Goal: Task Accomplishment & Management: Manage account settings

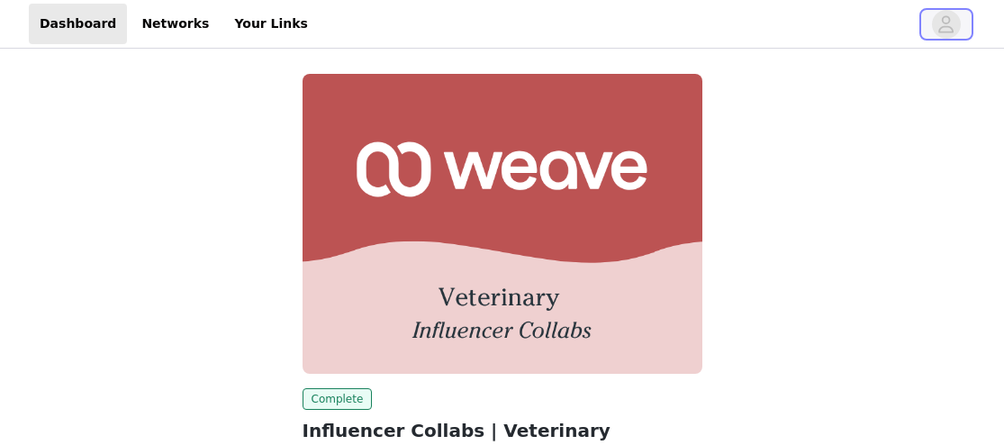
click at [947, 36] on icon "avatar" at bounding box center [945, 24] width 17 height 29
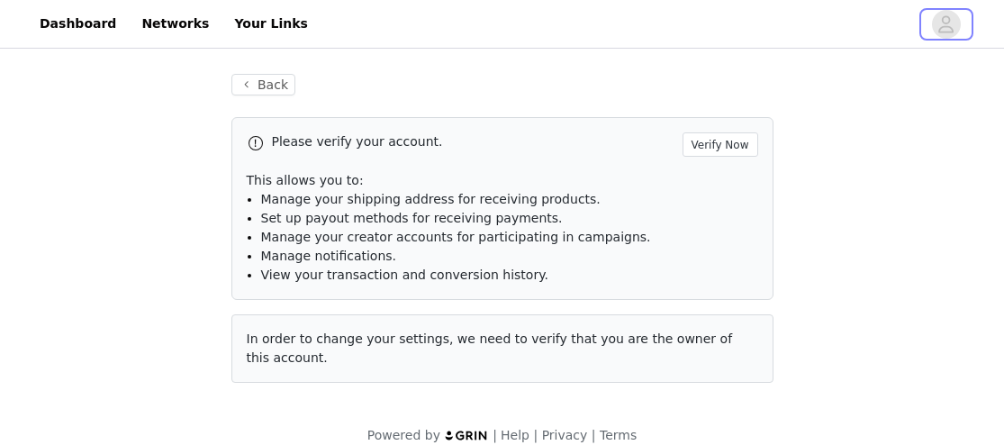
scroll to position [22, 0]
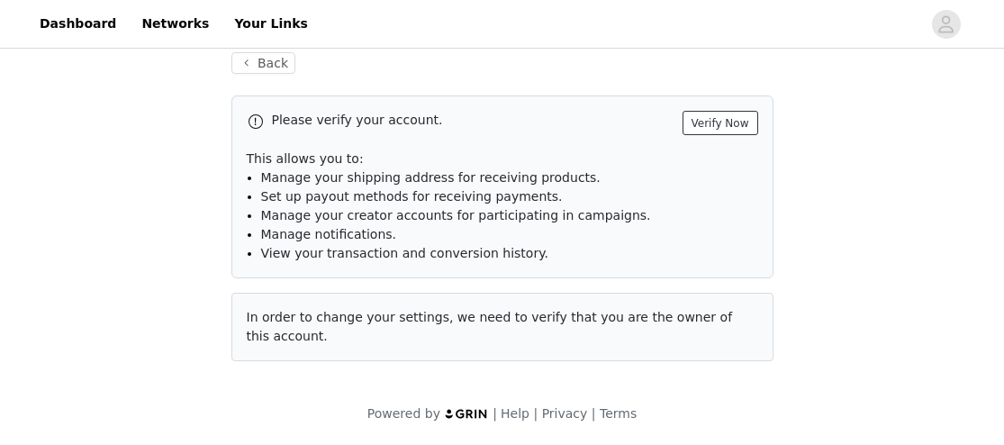
click at [704, 121] on button "Verify Now" at bounding box center [720, 123] width 76 height 24
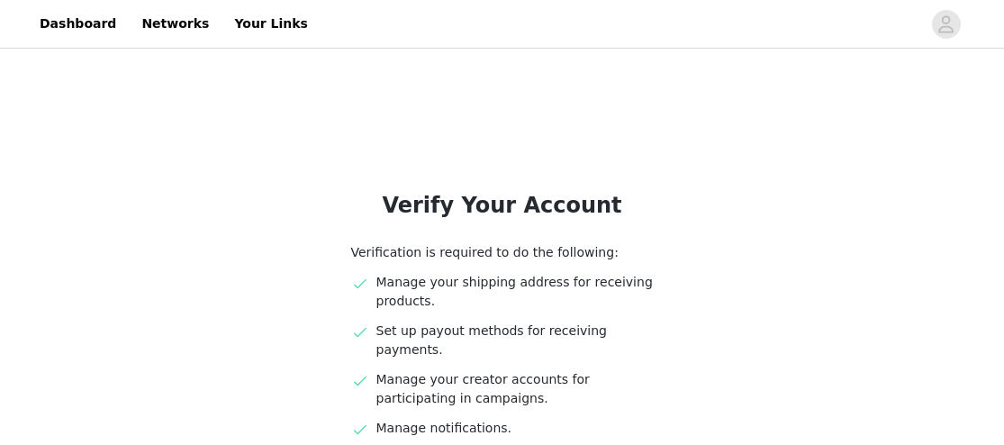
scroll to position [221, 0]
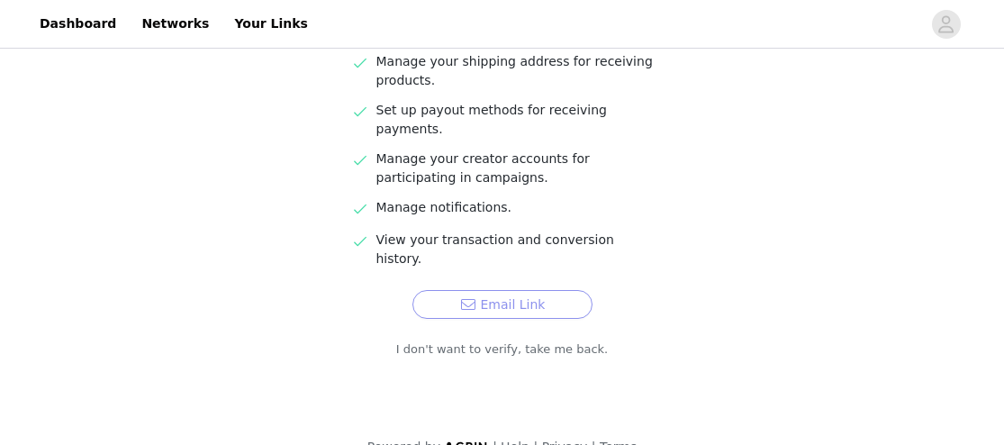
click at [537, 290] on button "Email Link" at bounding box center [502, 304] width 180 height 29
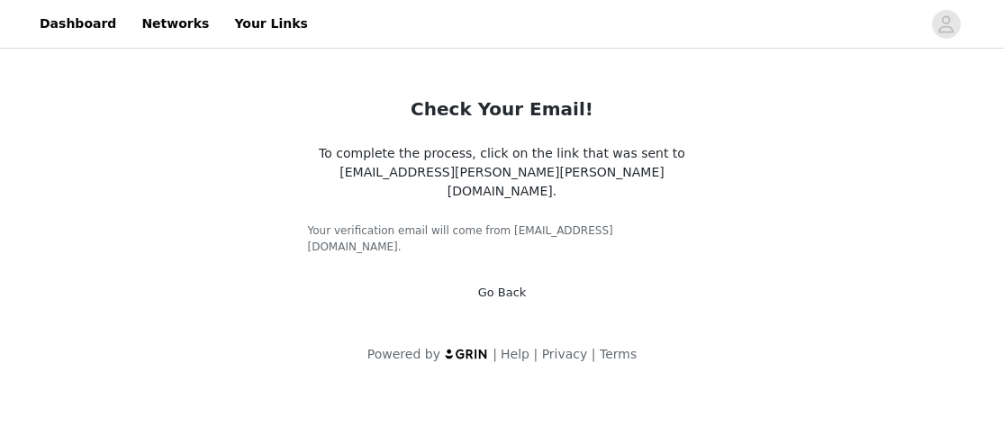
click at [509, 285] on link "Go Back" at bounding box center [502, 292] width 49 height 14
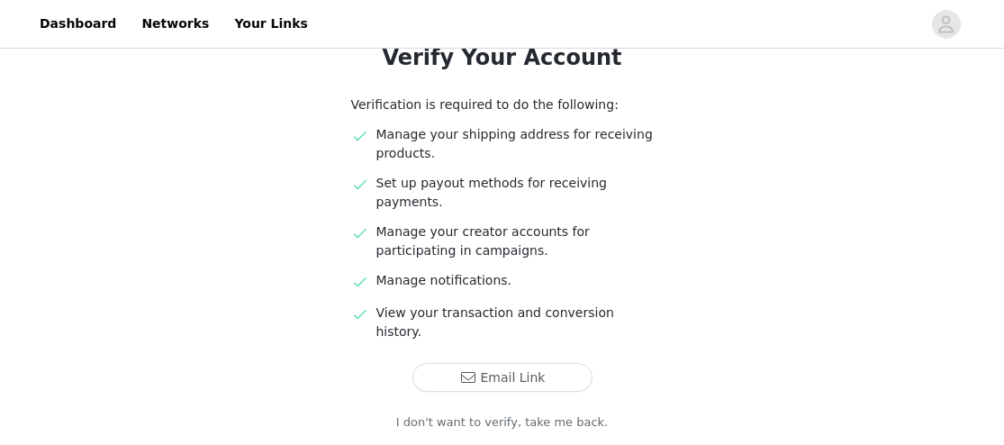
scroll to position [122, 0]
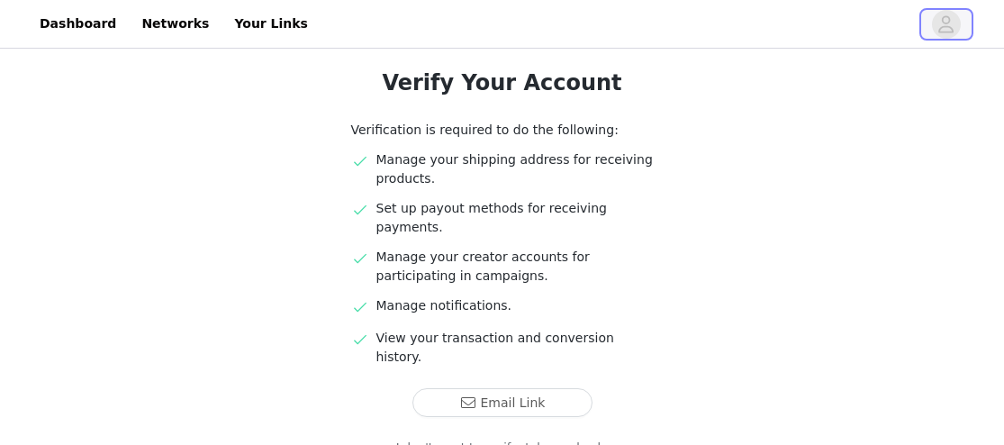
click at [945, 22] on icon "avatar" at bounding box center [946, 23] width 15 height 17
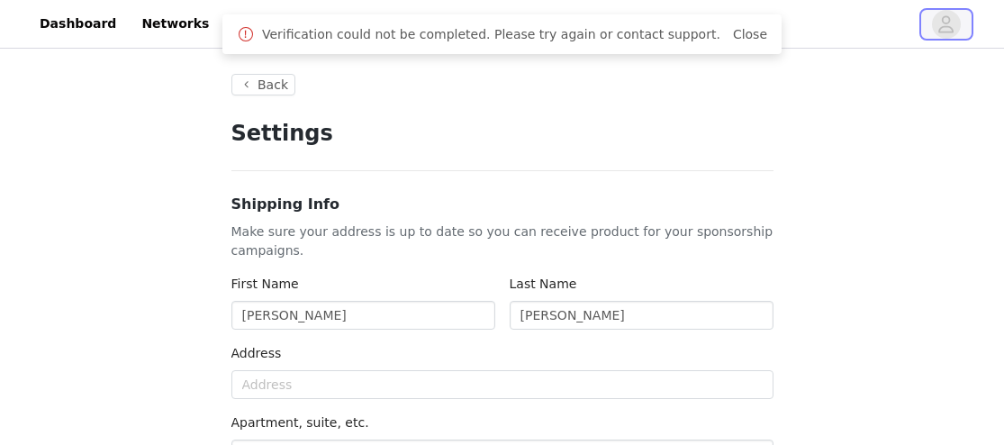
type input "+1 ([GEOGRAPHIC_DATA])"
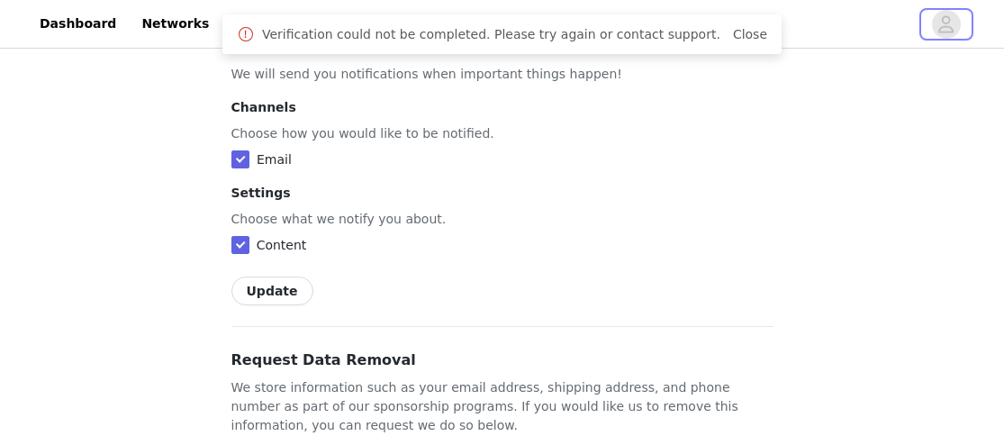
scroll to position [1253, 0]
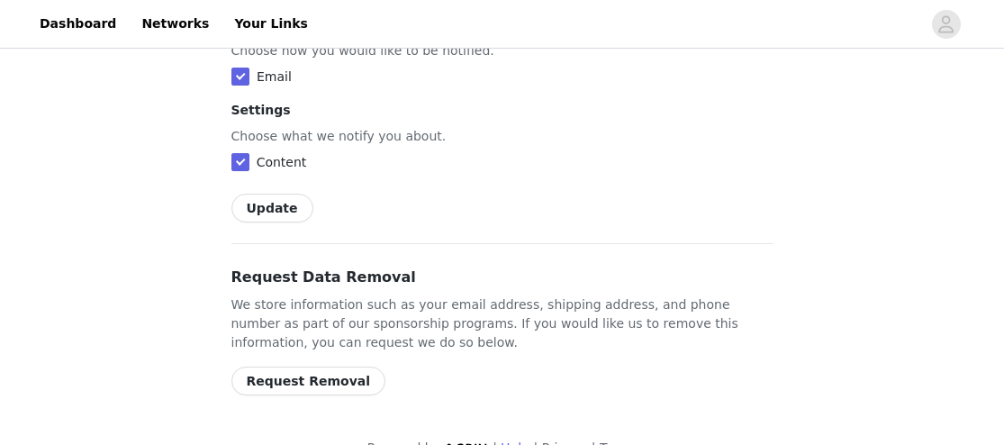
click at [520, 440] on link "Help" at bounding box center [514, 447] width 29 height 14
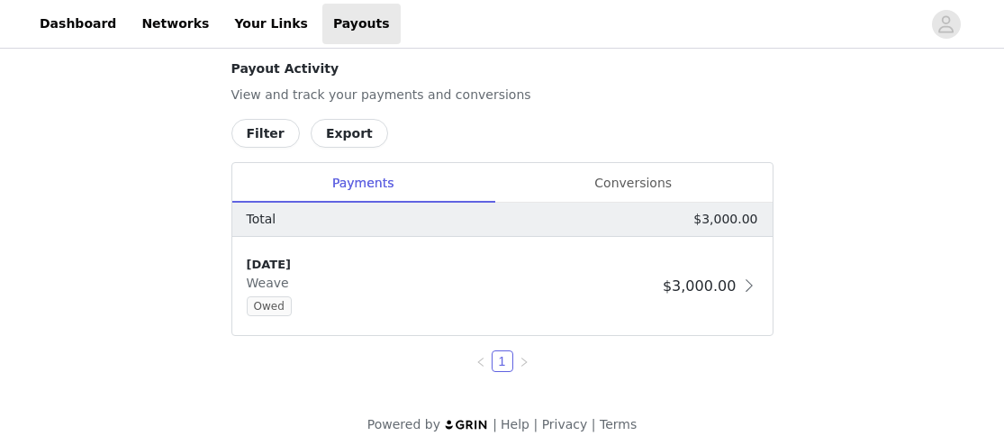
scroll to position [685, 0]
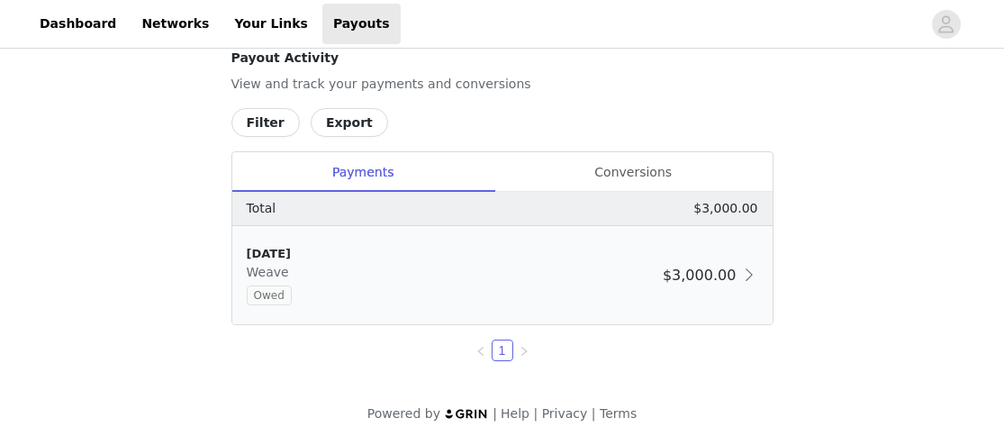
click at [279, 289] on span "Owed" at bounding box center [269, 295] width 45 height 20
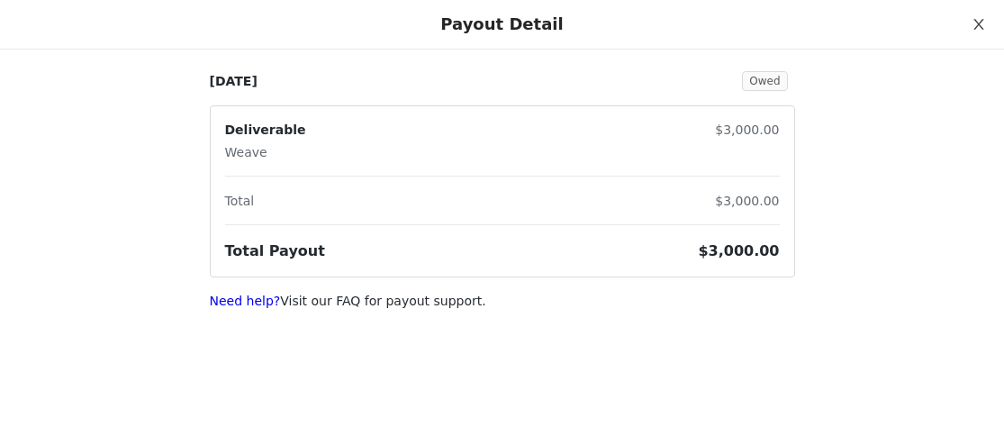
click at [975, 28] on icon "icon: close" at bounding box center [978, 24] width 10 height 11
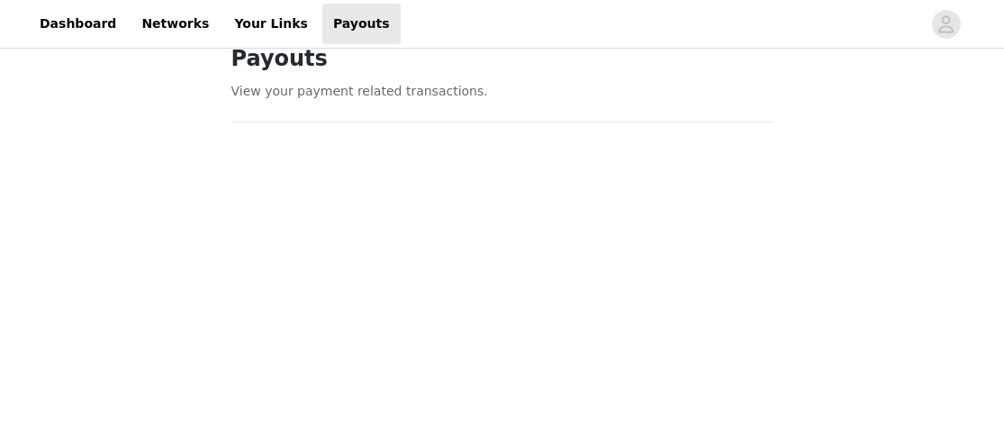
scroll to position [0, 0]
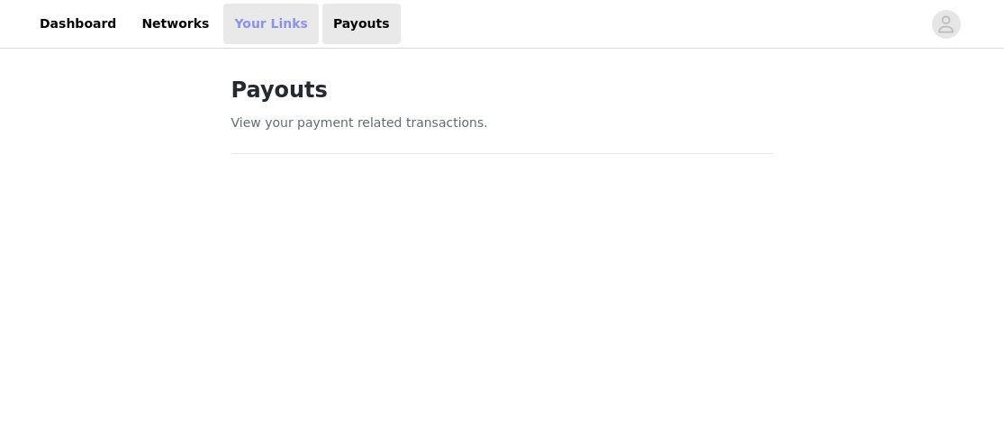
click at [250, 22] on link "Your Links" at bounding box center [270, 24] width 95 height 41
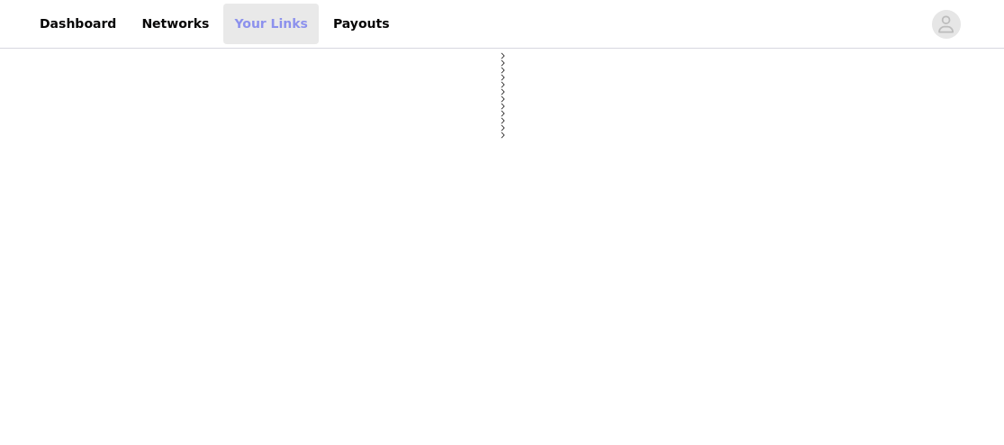
select select "12"
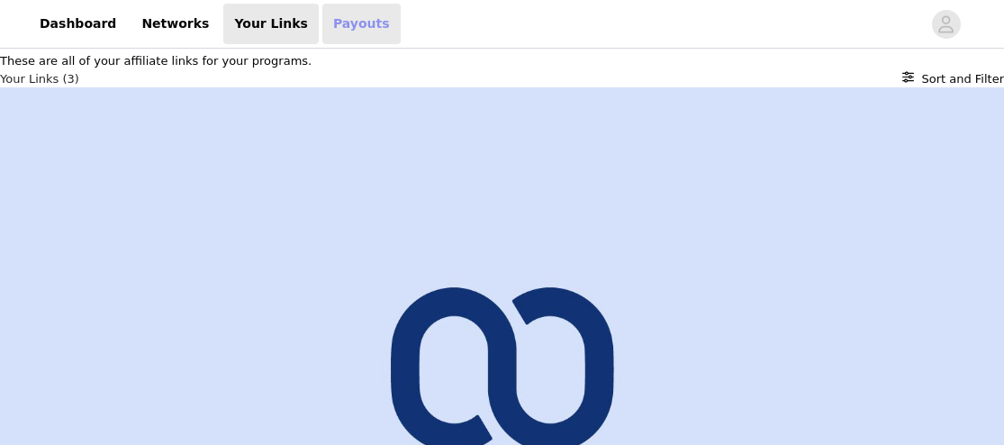
click at [340, 13] on link "Payouts" at bounding box center [361, 24] width 78 height 41
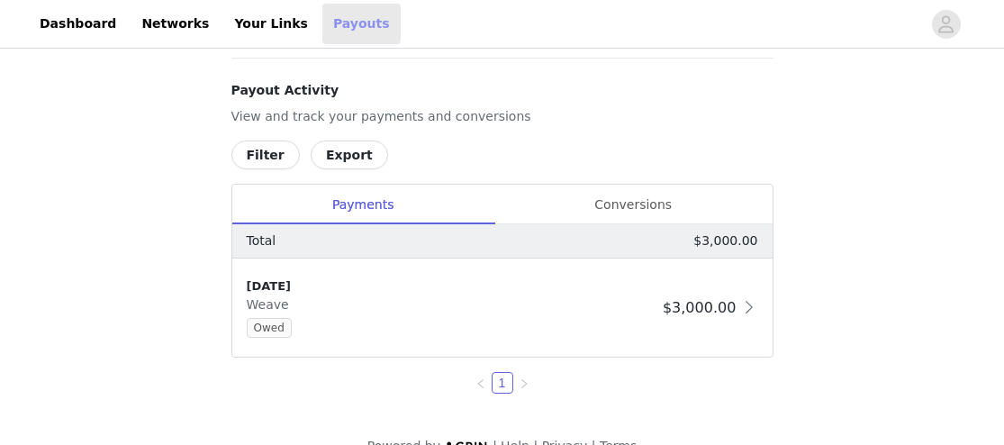
scroll to position [770, 0]
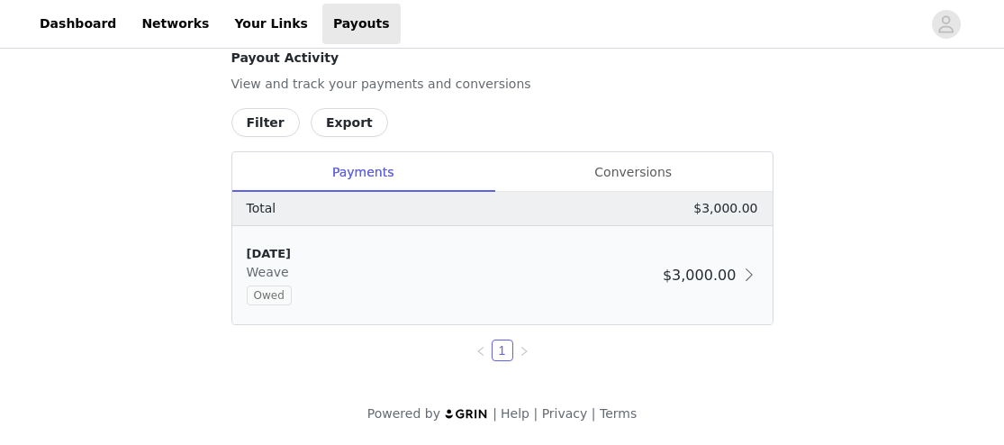
click at [274, 298] on span "Owed" at bounding box center [269, 295] width 45 height 20
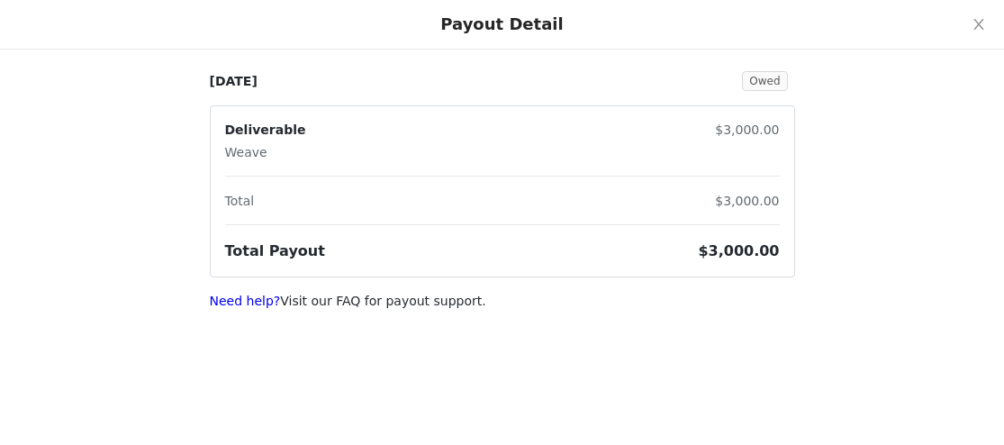
select select "12"
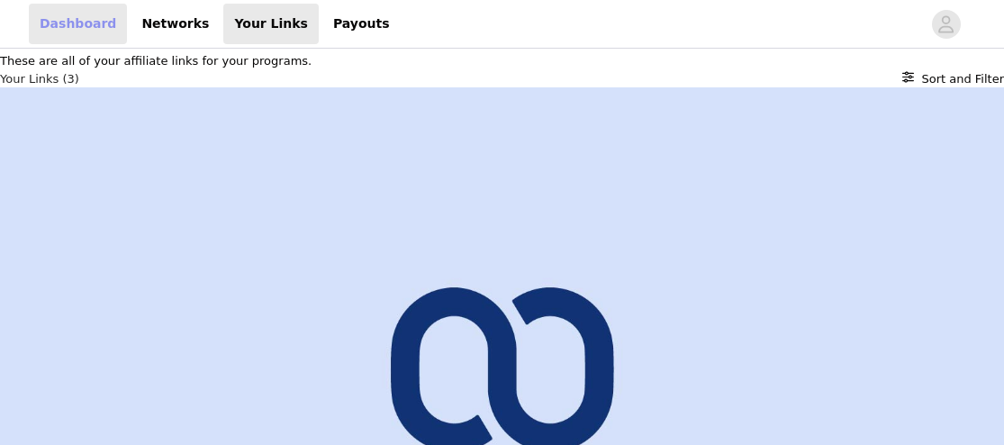
click at [71, 32] on link "Dashboard" at bounding box center [78, 24] width 98 height 41
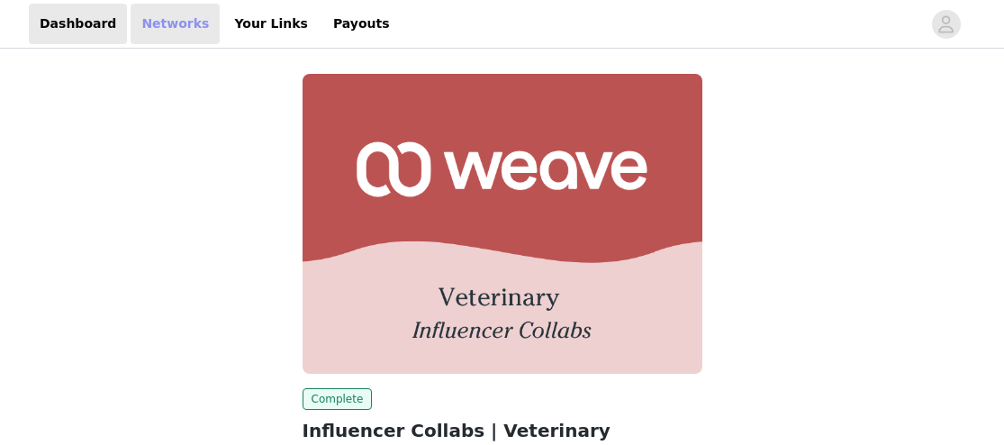
click at [169, 30] on link "Networks" at bounding box center [175, 24] width 89 height 41
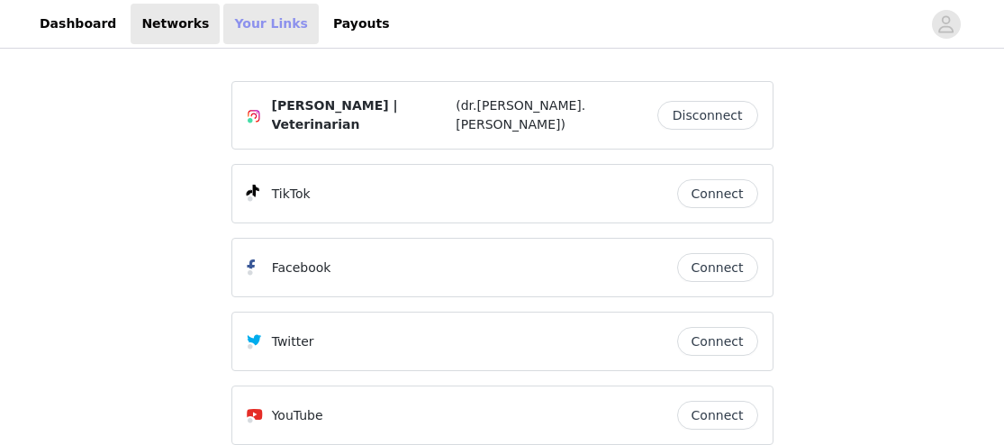
click at [237, 27] on link "Your Links" at bounding box center [270, 24] width 95 height 41
select select "12"
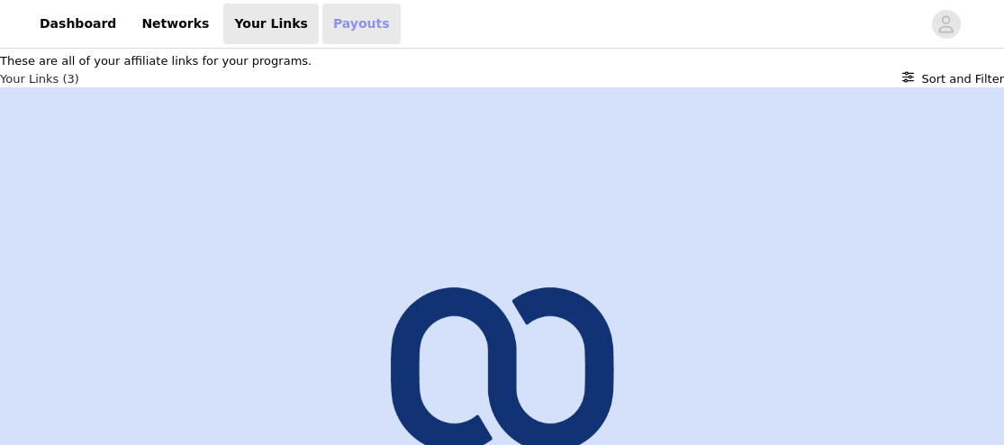
click at [322, 28] on link "Payouts" at bounding box center [361, 24] width 78 height 41
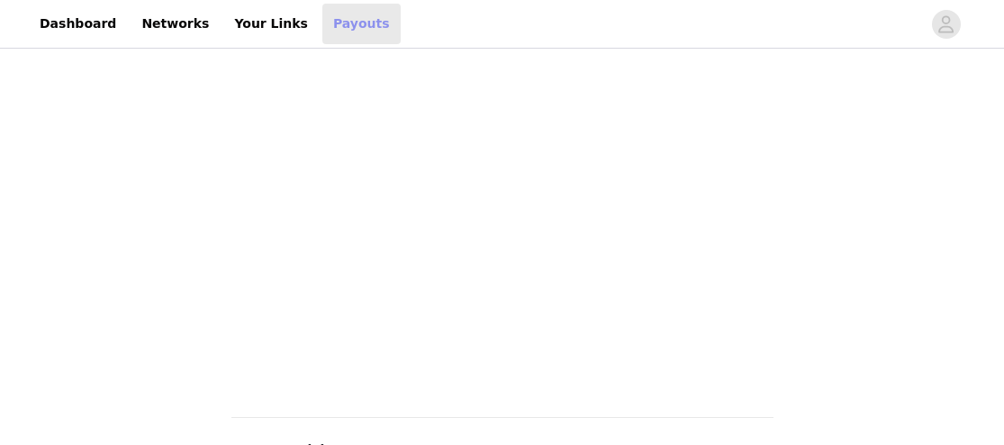
scroll to position [266, 0]
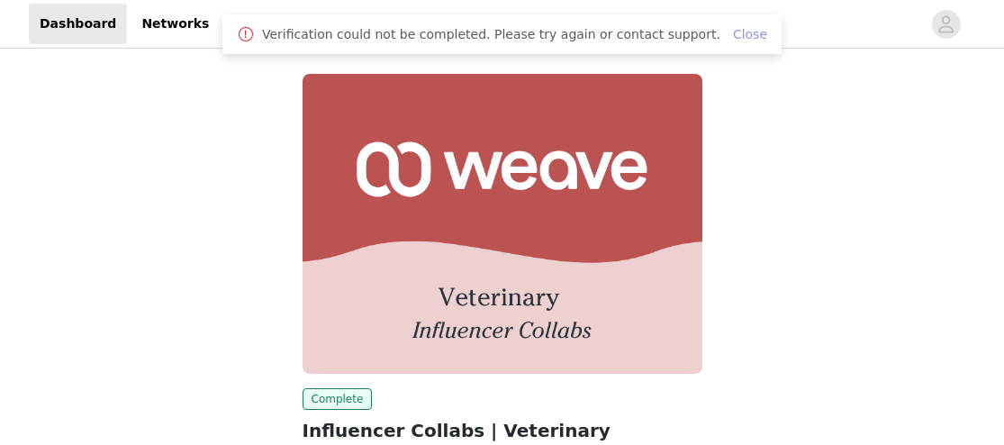
click at [743, 34] on link "Close" at bounding box center [750, 34] width 34 height 14
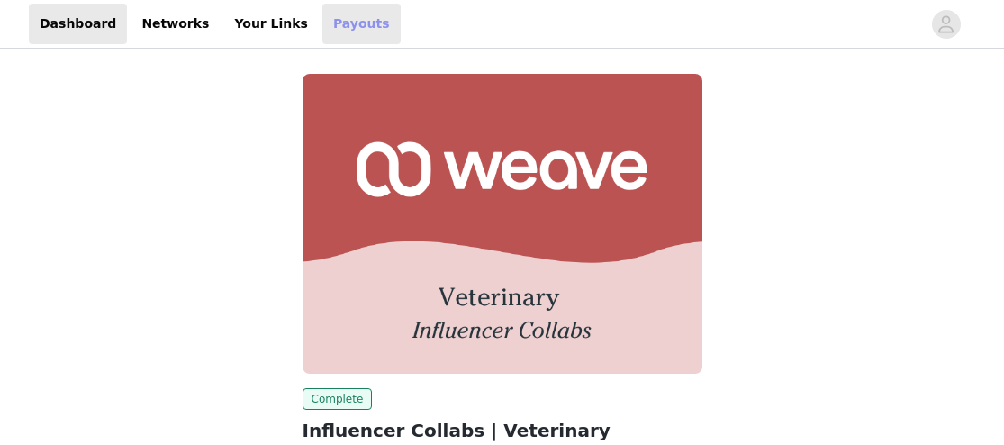
click at [325, 37] on link "Payouts" at bounding box center [361, 24] width 78 height 41
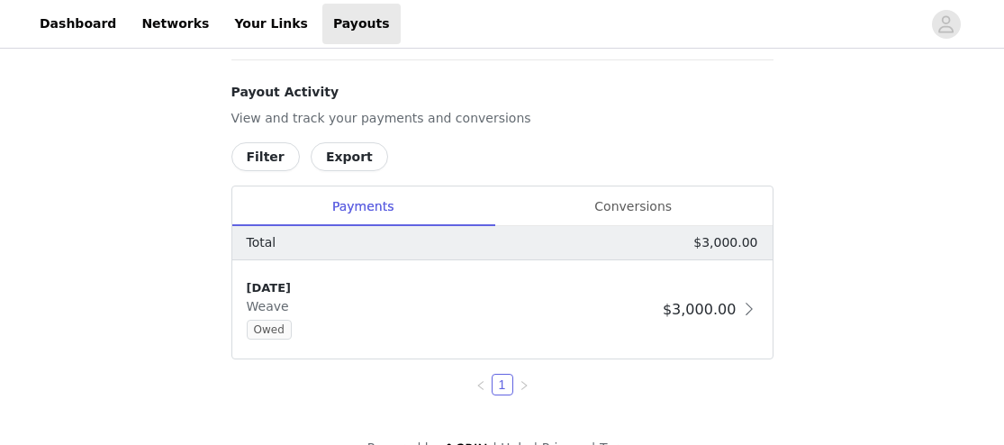
scroll to position [698, 0]
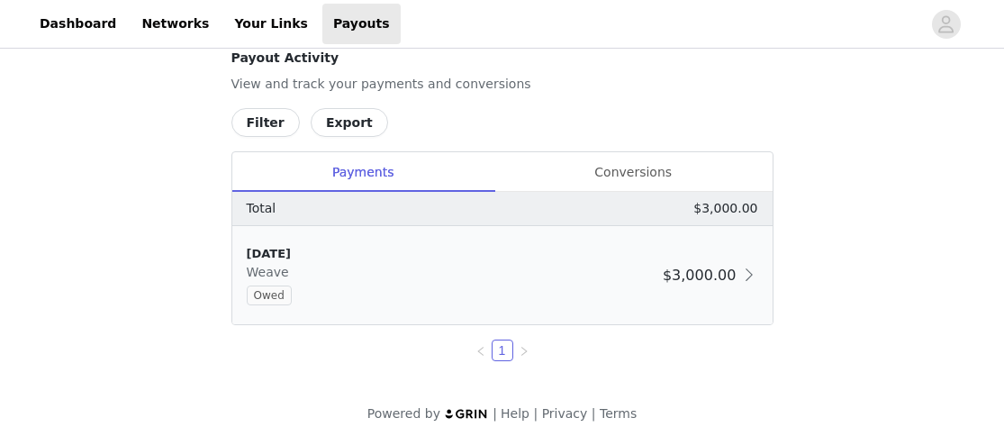
click at [343, 295] on div "Owed" at bounding box center [451, 295] width 409 height 20
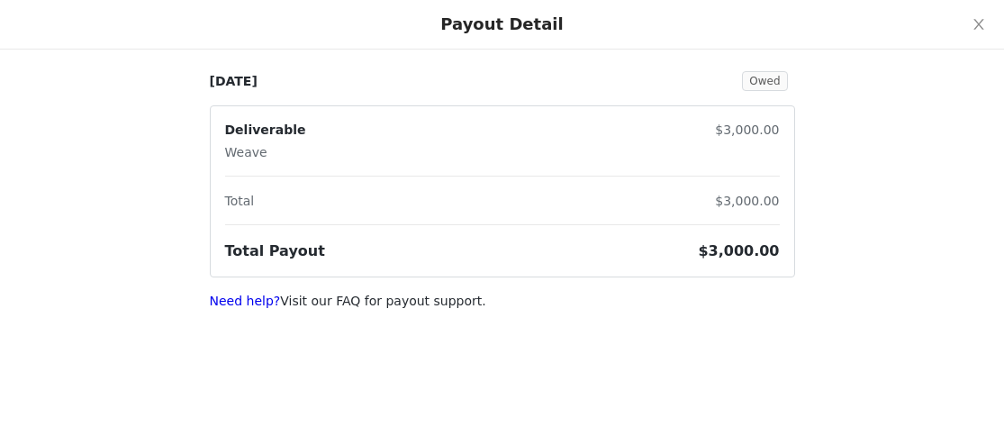
scroll to position [0, 0]
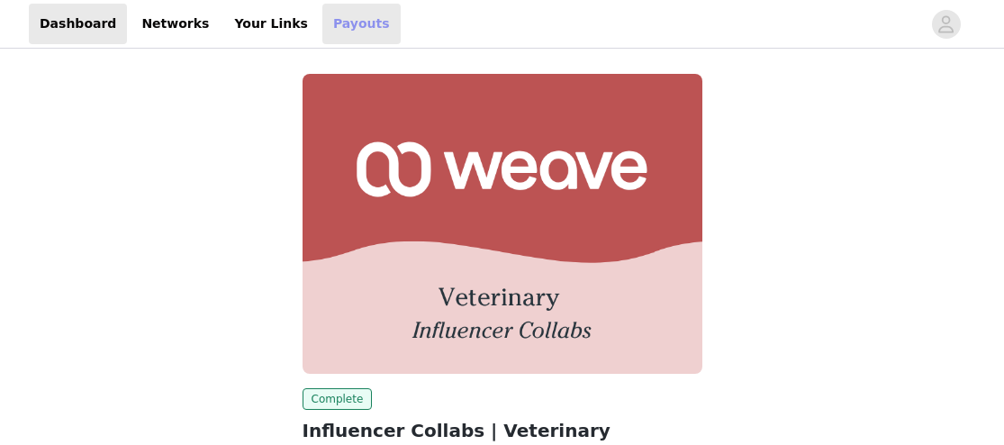
click at [322, 24] on link "Payouts" at bounding box center [361, 24] width 78 height 41
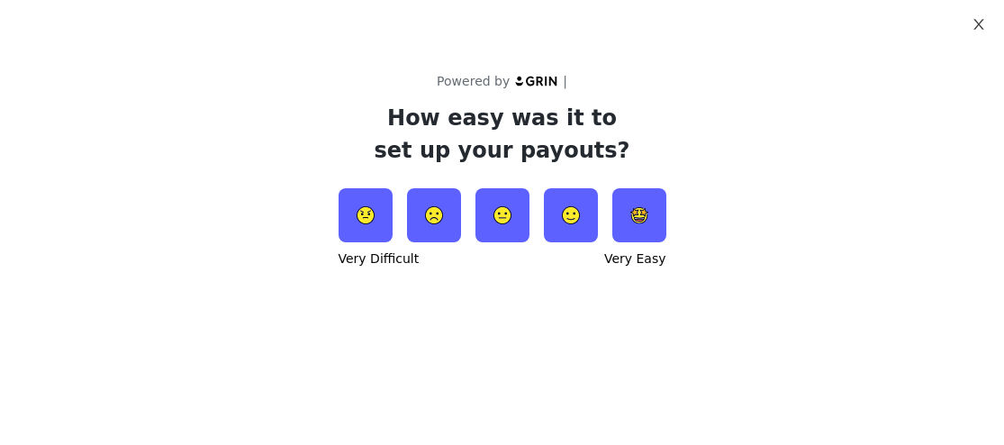
click at [981, 23] on icon "icon: close" at bounding box center [978, 24] width 14 height 14
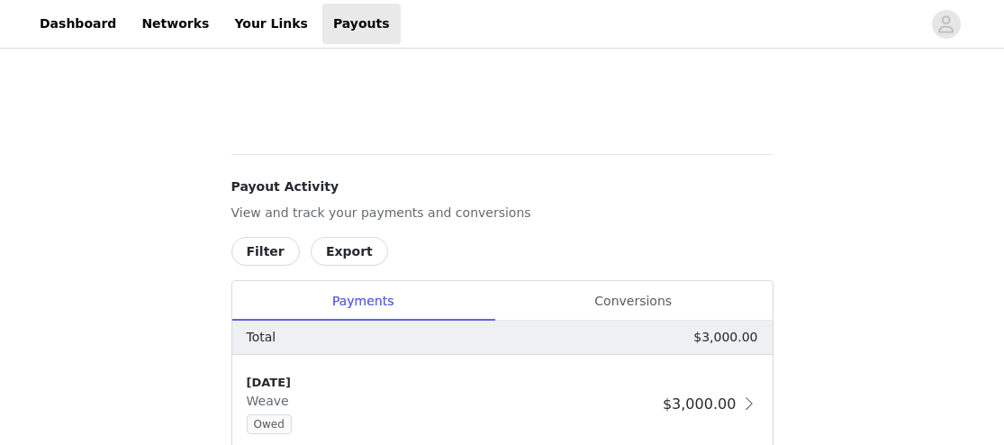
scroll to position [635, 0]
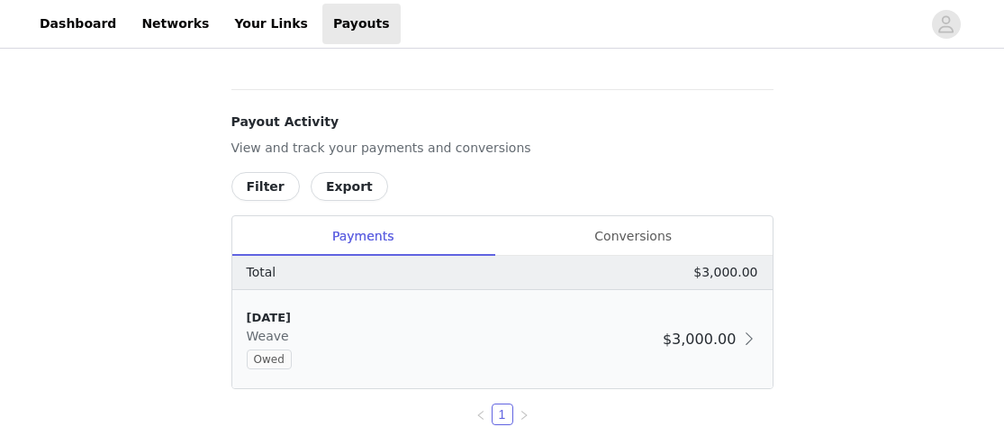
click at [752, 340] on span at bounding box center [749, 339] width 18 height 22
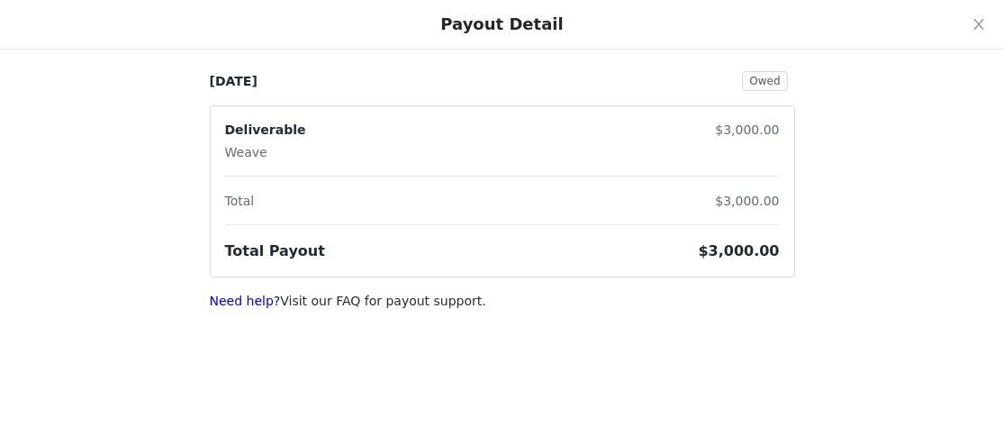
scroll to position [698, 0]
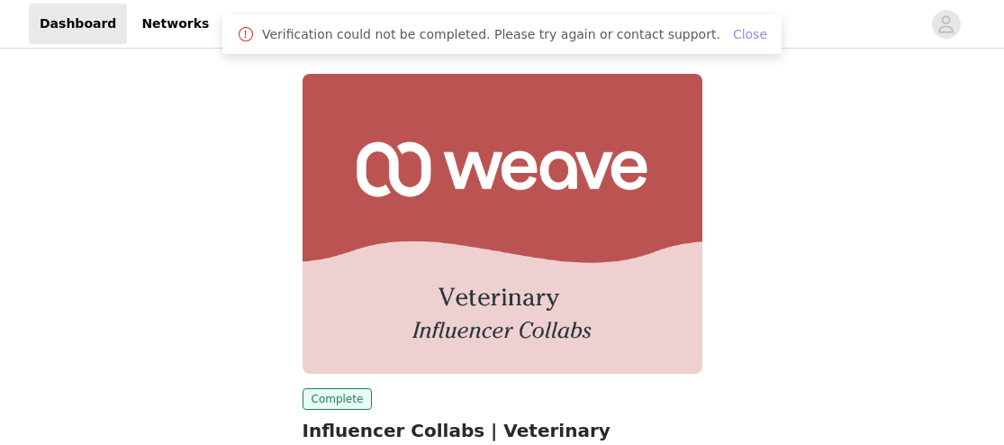
click at [738, 32] on link "Close" at bounding box center [750, 34] width 34 height 14
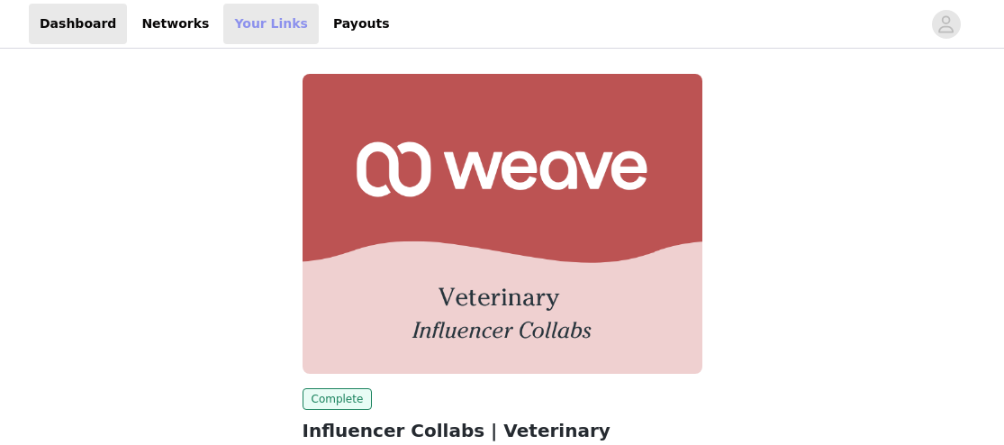
click at [229, 32] on link "Your Links" at bounding box center [270, 24] width 95 height 41
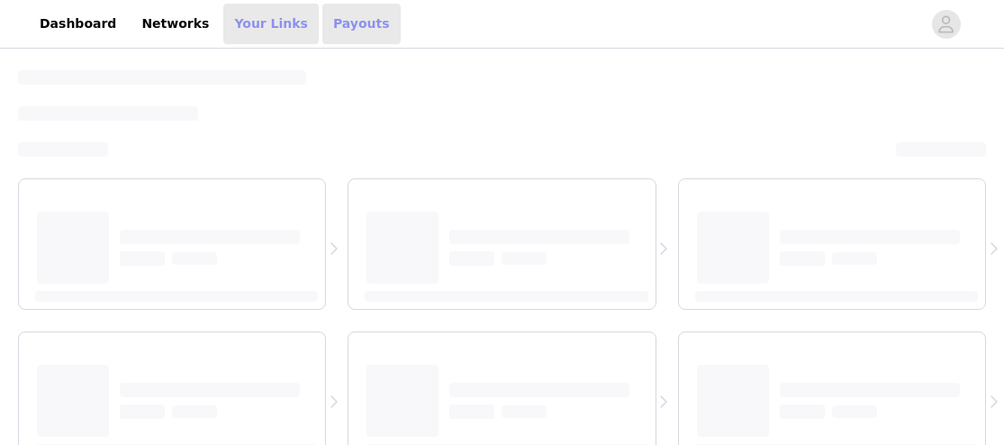
select select "12"
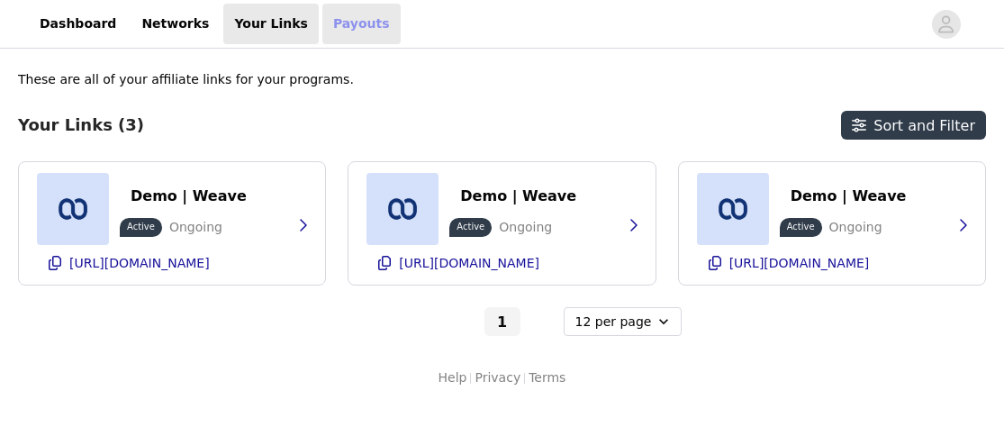
click at [353, 17] on link "Payouts" at bounding box center [361, 24] width 78 height 41
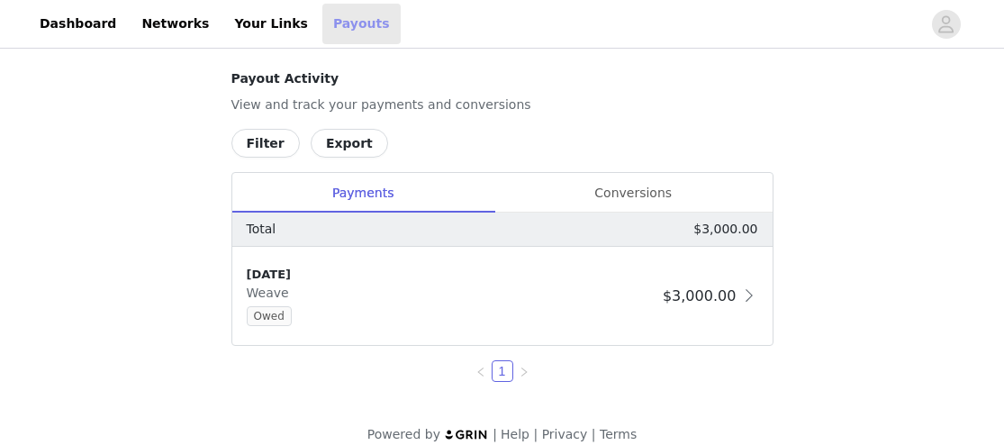
scroll to position [698, 0]
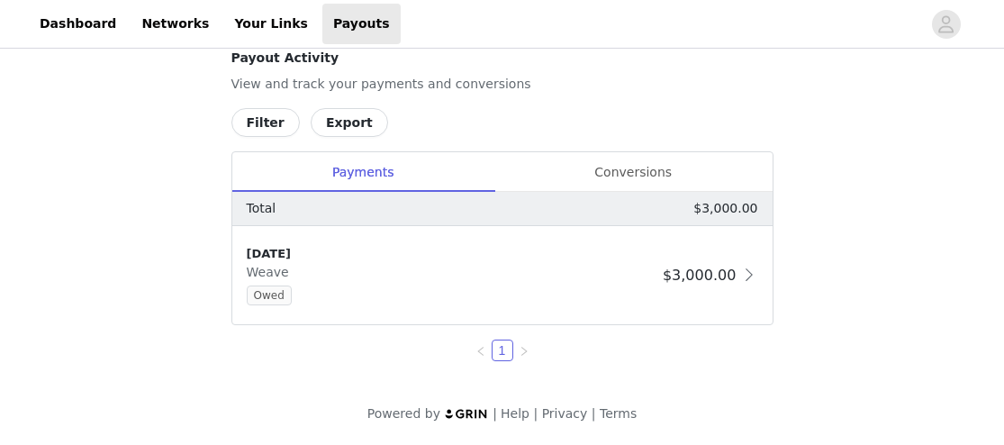
click at [338, 119] on button "Export" at bounding box center [349, 122] width 77 height 29
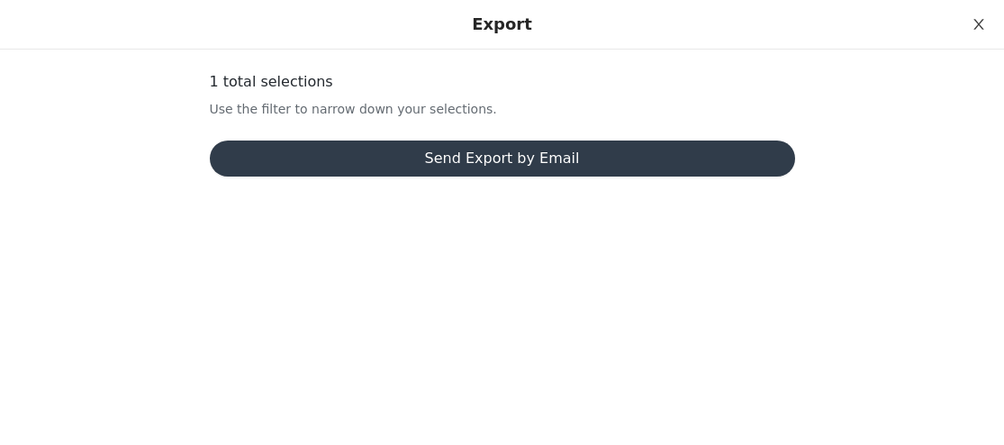
click at [978, 19] on icon "icon: close" at bounding box center [978, 24] width 14 height 14
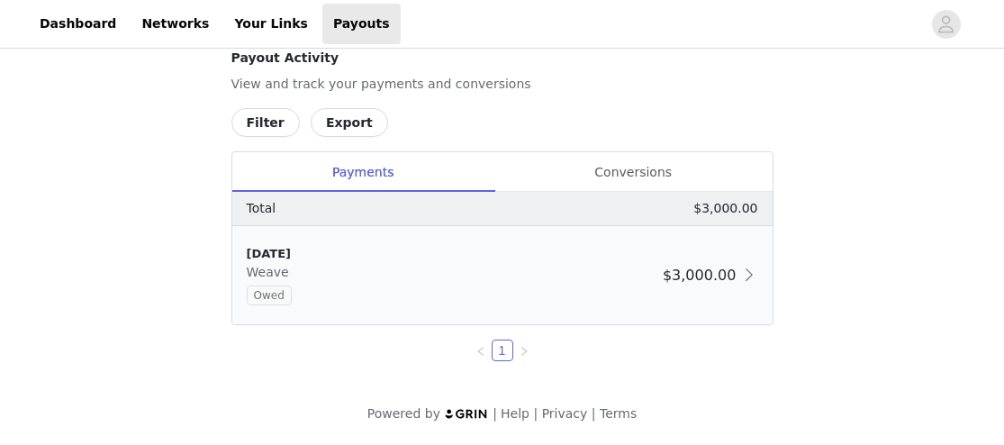
click at [276, 296] on span "Owed" at bounding box center [269, 295] width 45 height 20
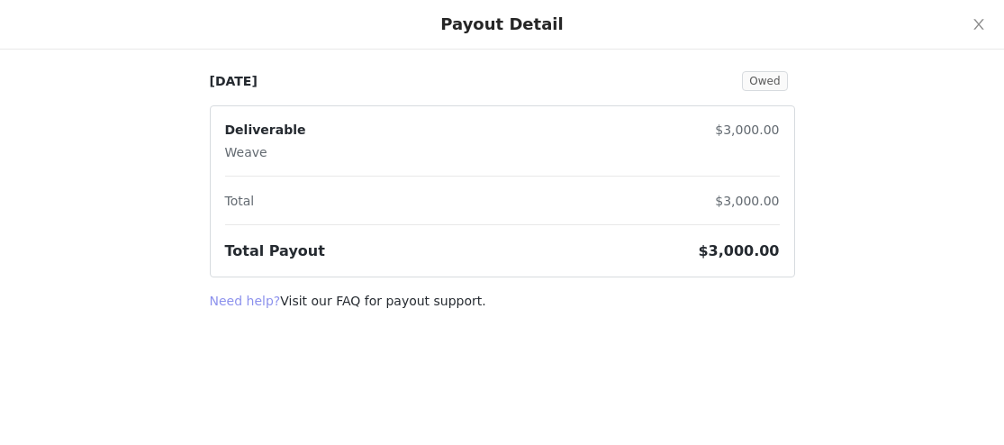
click at [237, 295] on link "Need help?" at bounding box center [245, 300] width 71 height 14
select select "12"
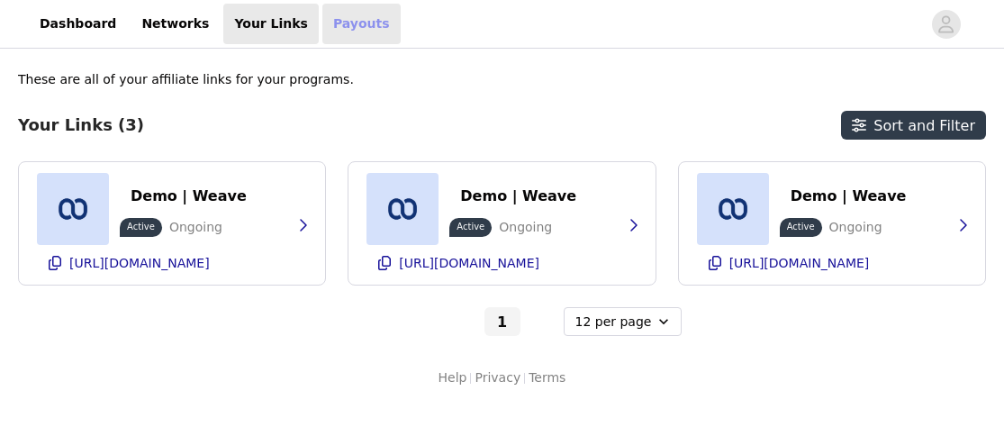
click at [327, 24] on link "Payouts" at bounding box center [361, 24] width 78 height 41
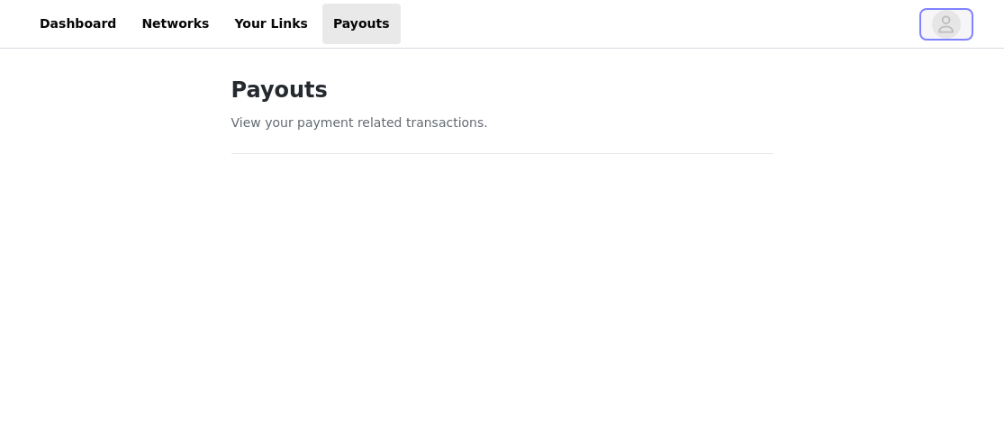
click at [949, 24] on icon "avatar" at bounding box center [945, 24] width 17 height 29
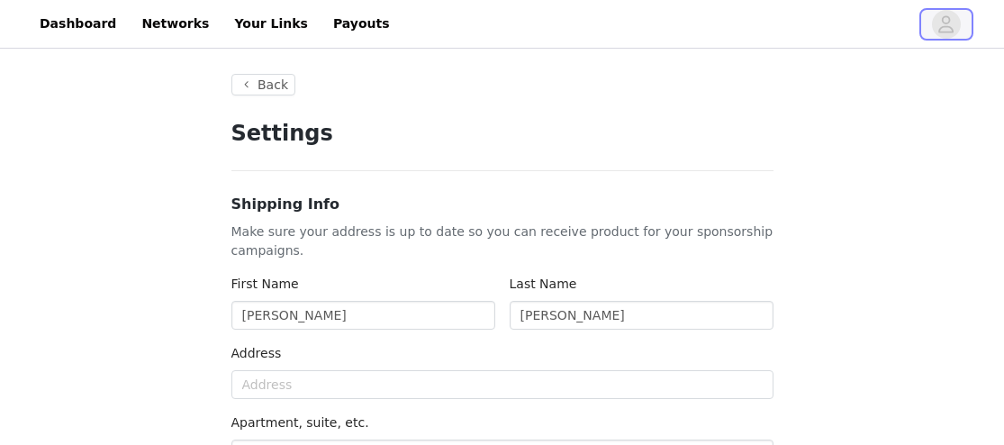
type input "+1 (United States)"
click at [275, 26] on link "Your Links" at bounding box center [270, 24] width 95 height 41
select select "12"
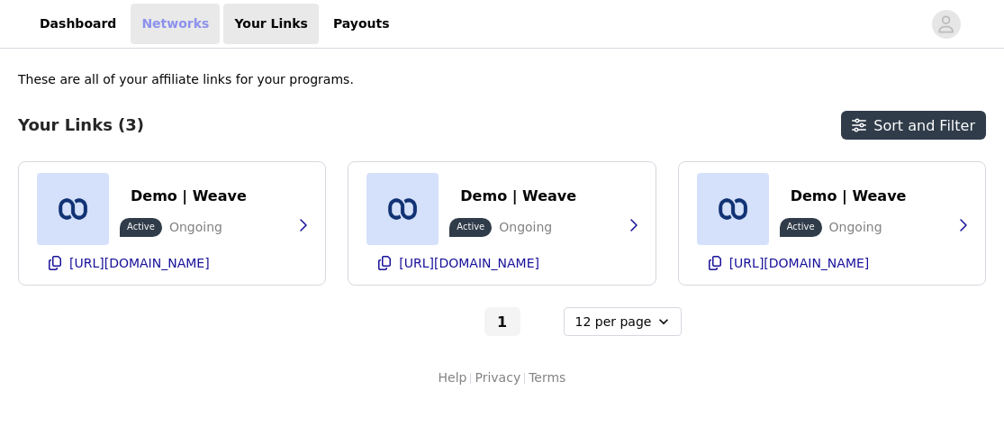
click at [158, 18] on link "Networks" at bounding box center [175, 24] width 89 height 41
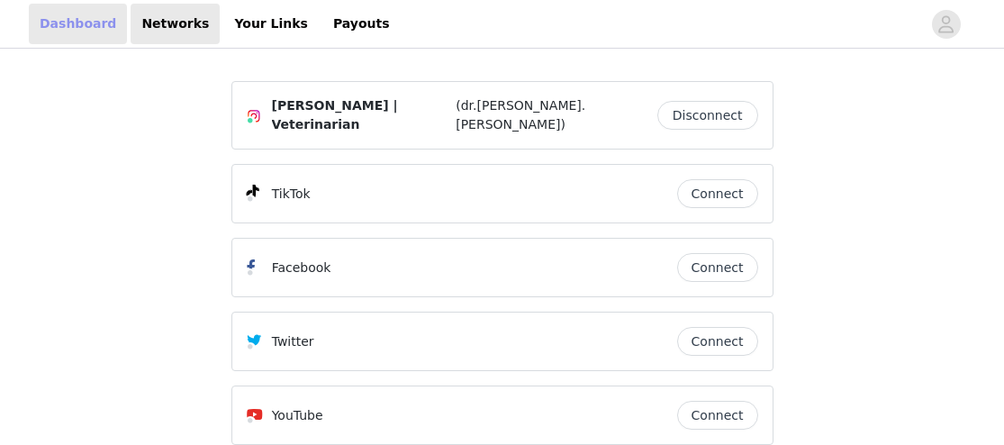
click at [79, 29] on link "Dashboard" at bounding box center [78, 24] width 98 height 41
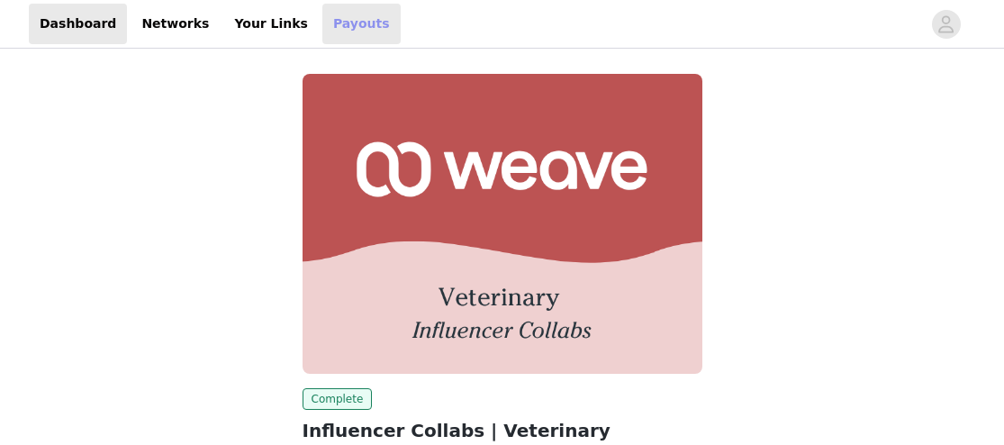
click at [339, 27] on link "Payouts" at bounding box center [361, 24] width 78 height 41
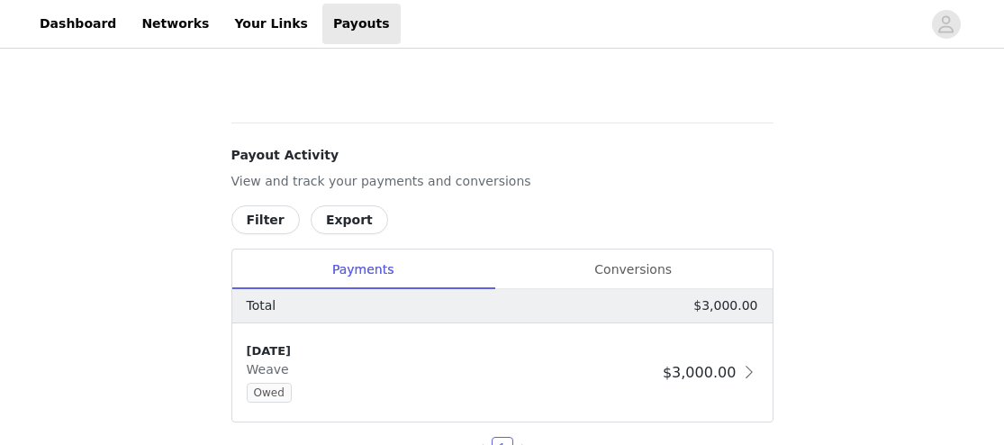
scroll to position [602, 0]
click at [617, 269] on div "Conversions" at bounding box center [633, 268] width 278 height 41
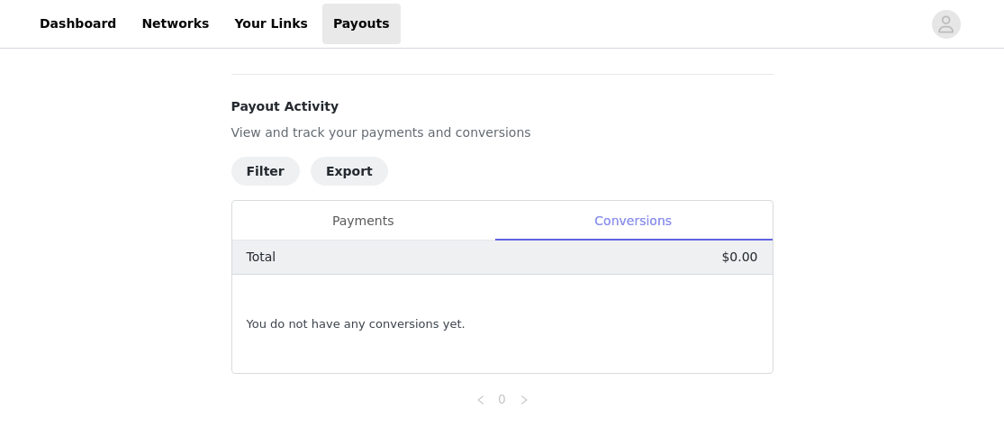
scroll to position [664, 0]
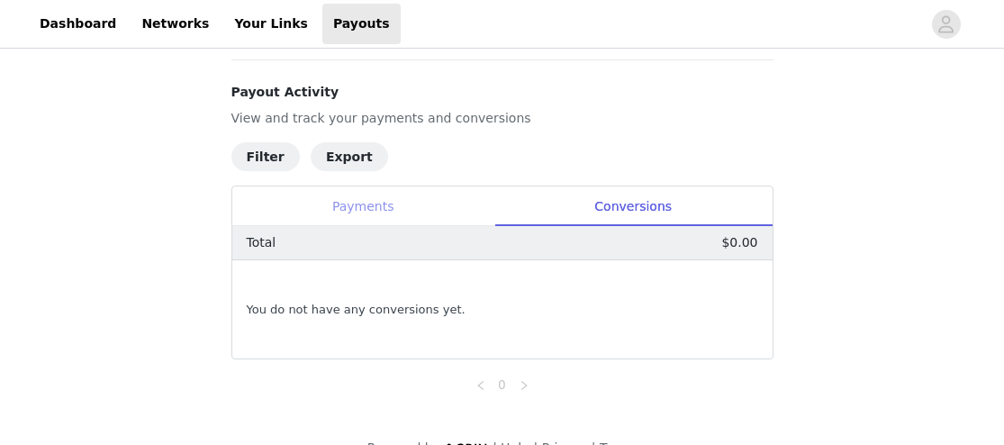
click at [373, 204] on div "Payments" at bounding box center [363, 206] width 262 height 41
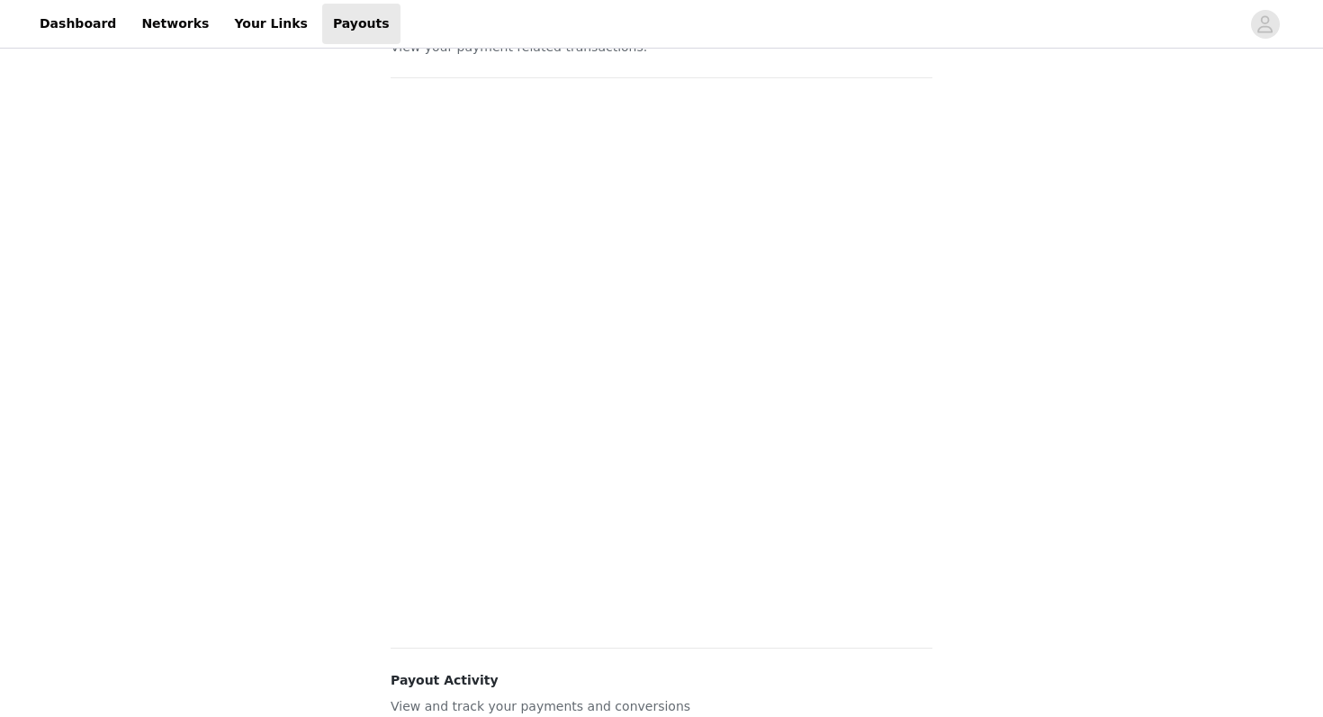
scroll to position [0, 0]
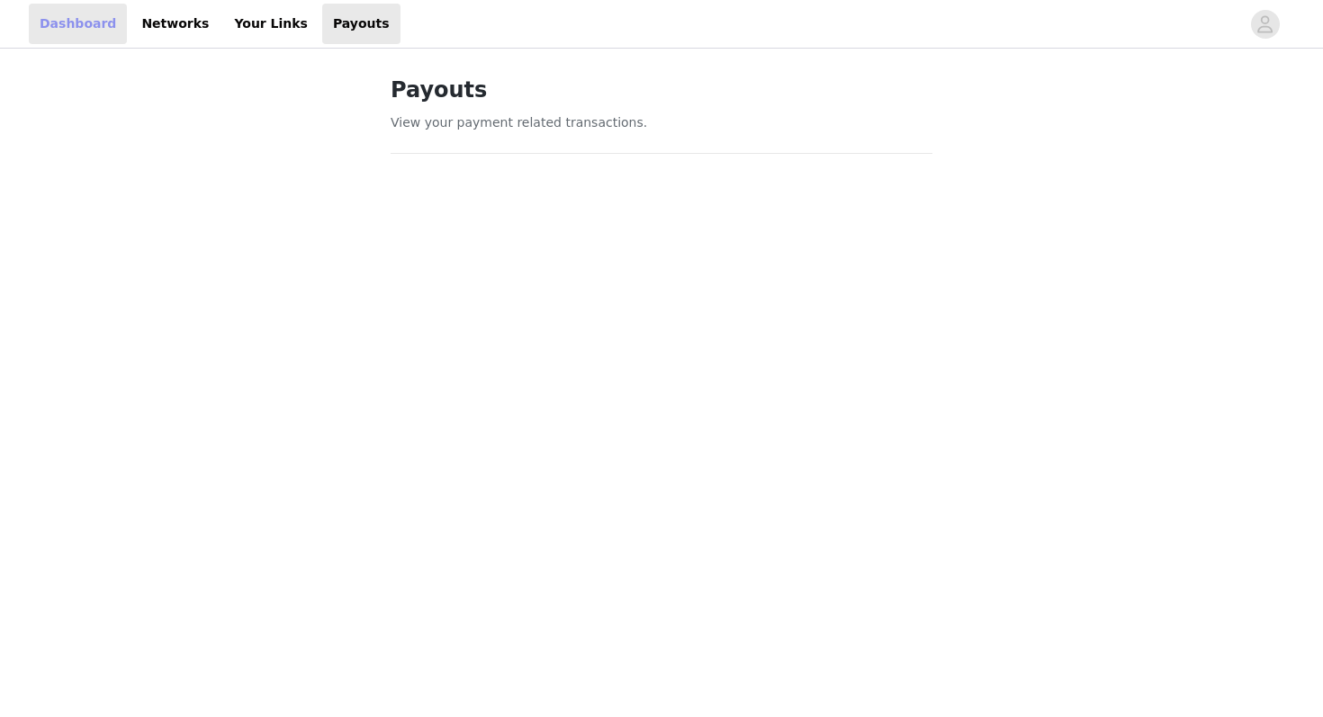
click at [68, 36] on link "Dashboard" at bounding box center [78, 24] width 98 height 41
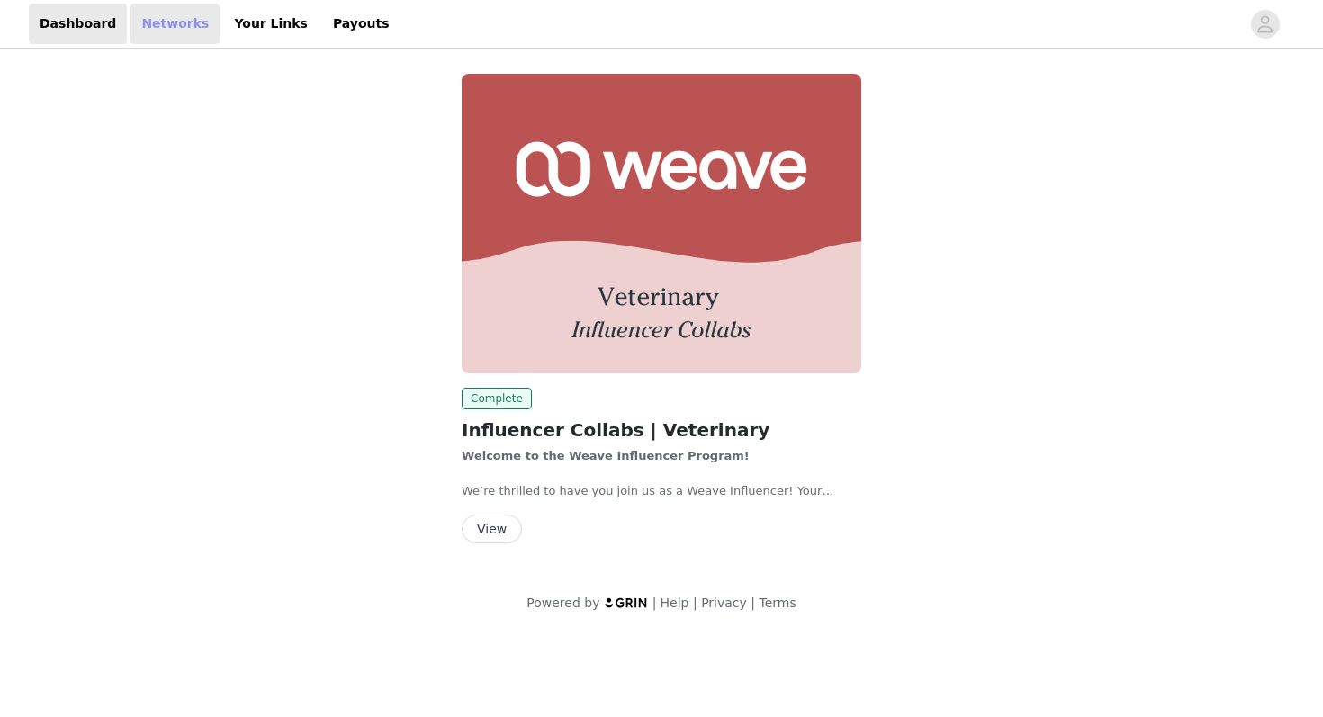
click at [168, 37] on link "Networks" at bounding box center [175, 24] width 89 height 41
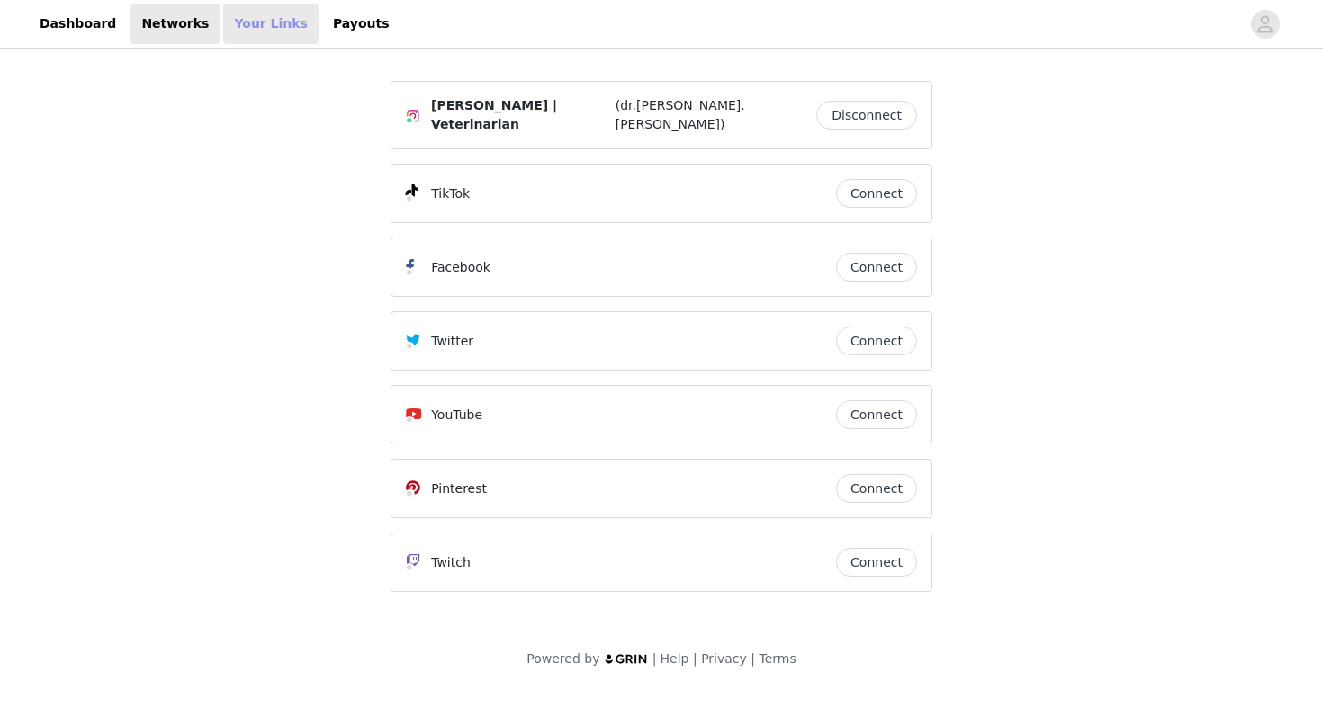
click at [251, 28] on link "Your Links" at bounding box center [270, 24] width 95 height 41
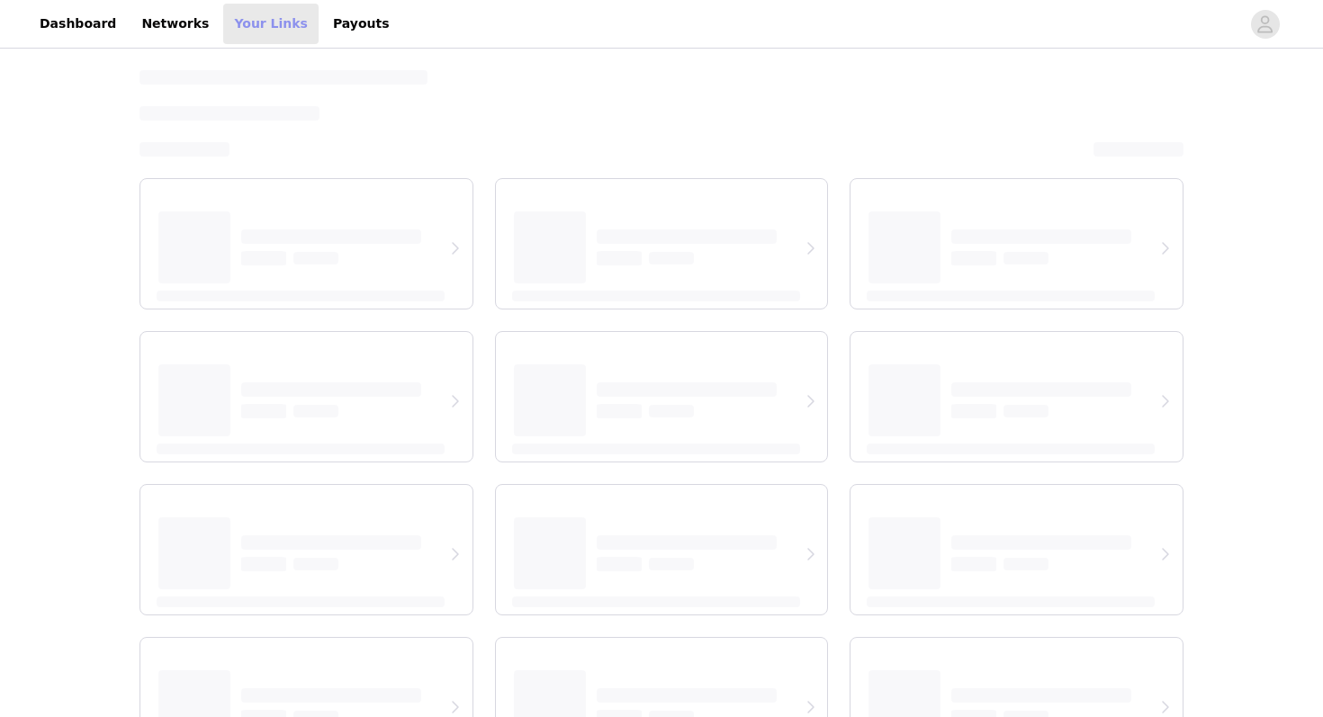
select select "12"
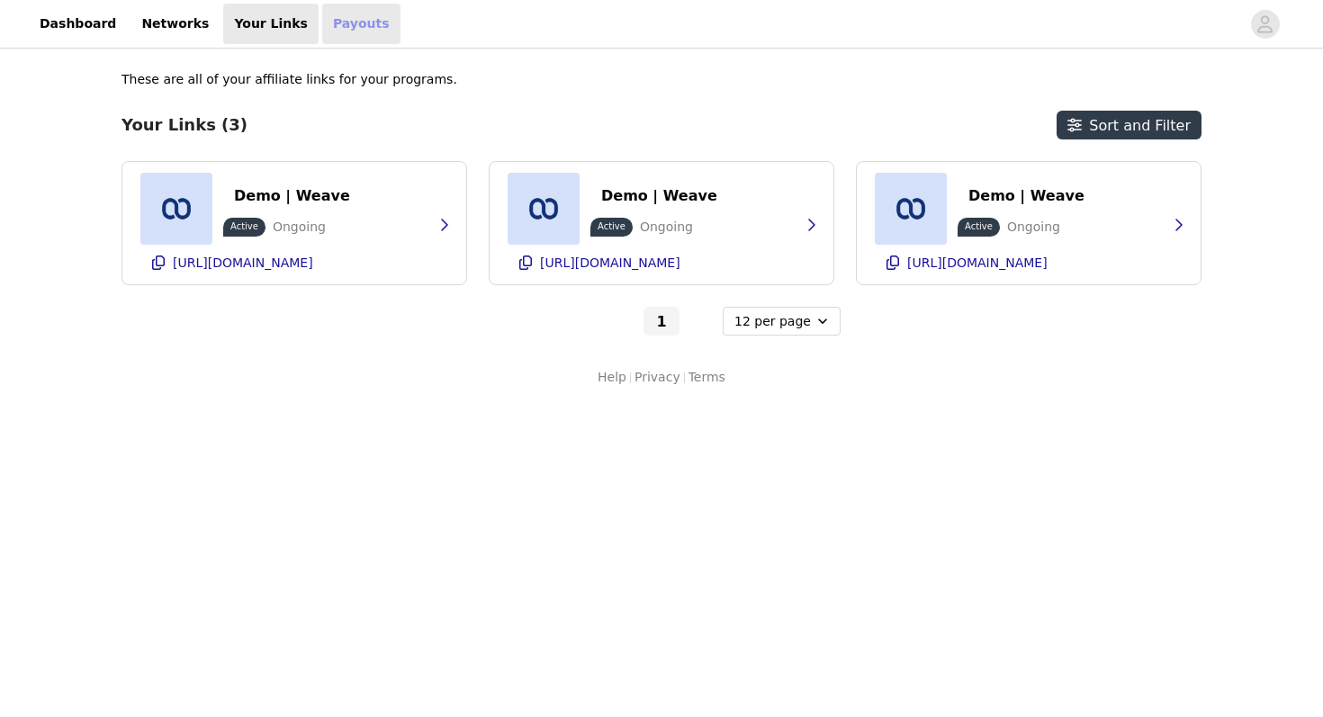
click at [347, 36] on link "Payouts" at bounding box center [361, 24] width 78 height 41
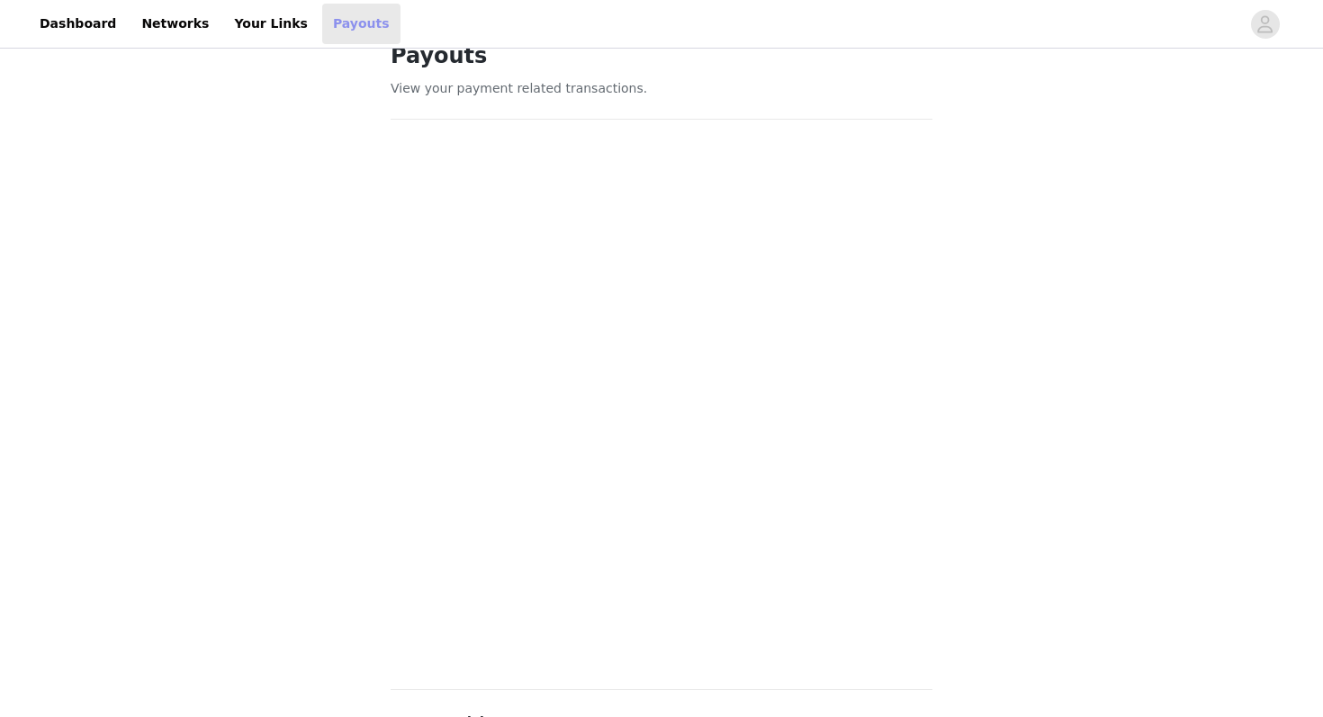
scroll to position [46, 0]
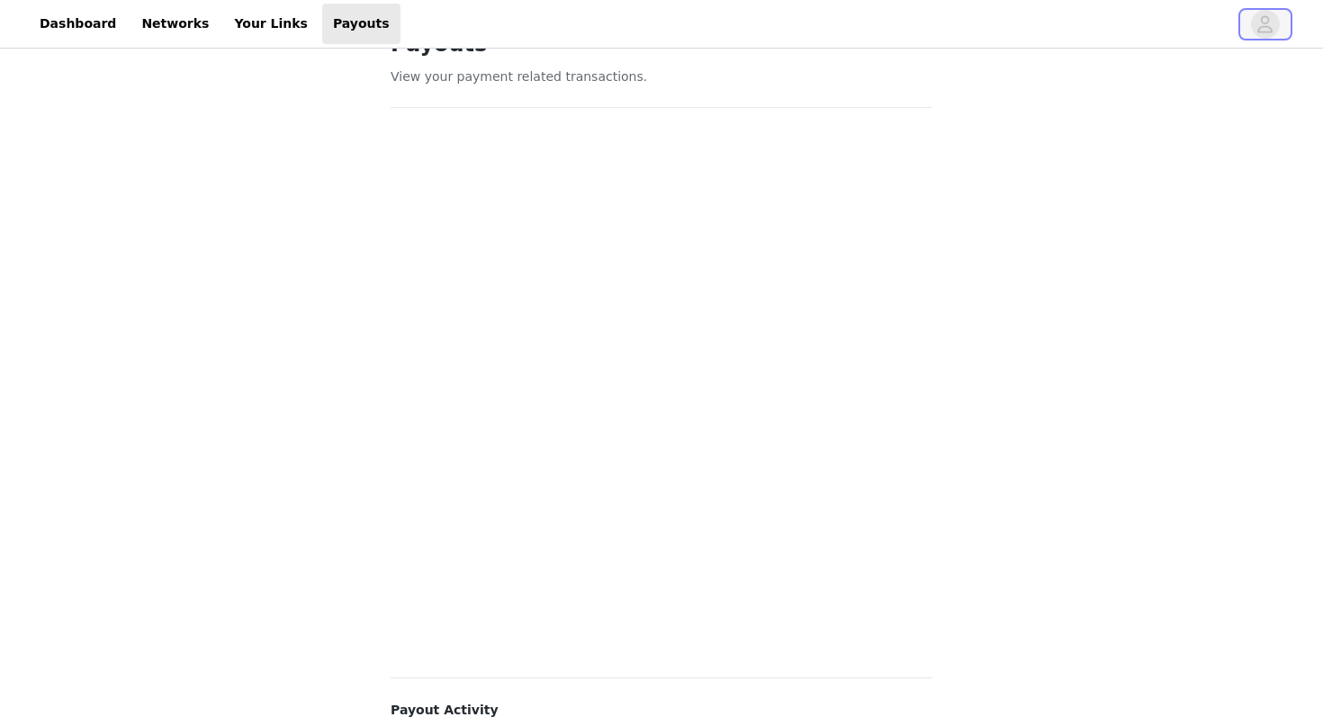
click at [1003, 23] on span "button" at bounding box center [1265, 24] width 29 height 29
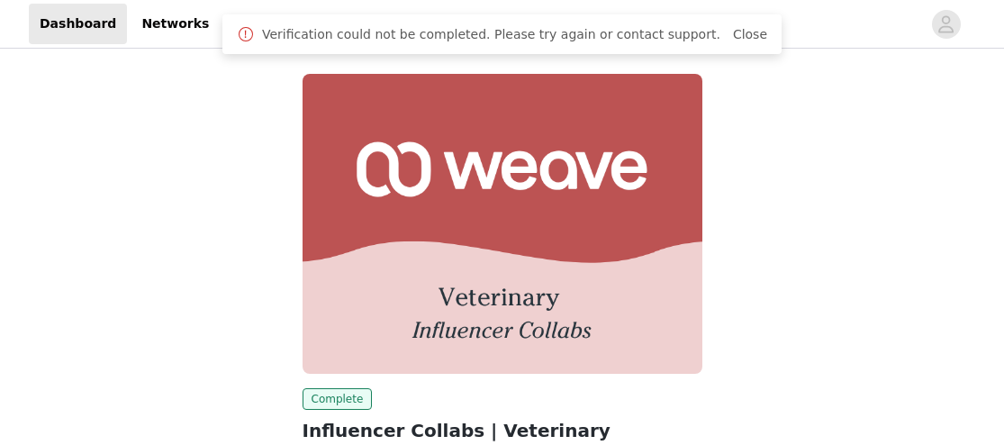
click at [653, 36] on span "Verification could not be completed. Please try again or contact support." at bounding box center [491, 34] width 458 height 19
click at [746, 32] on link "Close" at bounding box center [750, 34] width 34 height 14
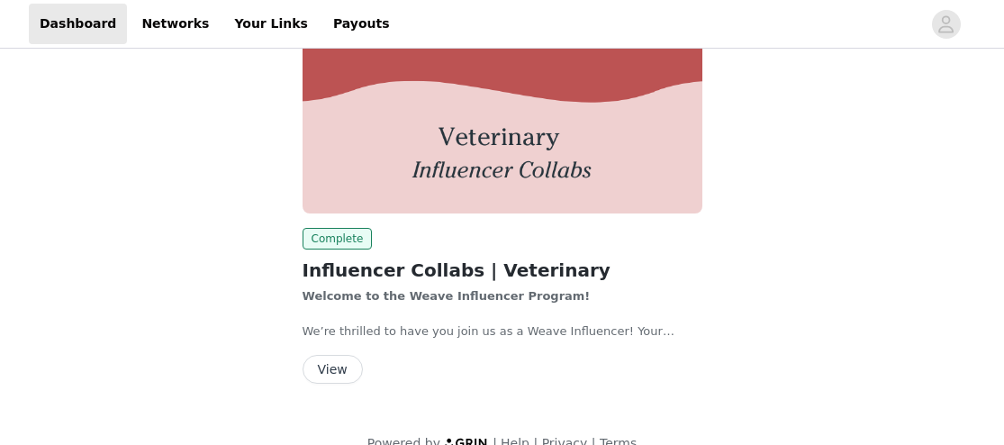
scroll to position [189, 0]
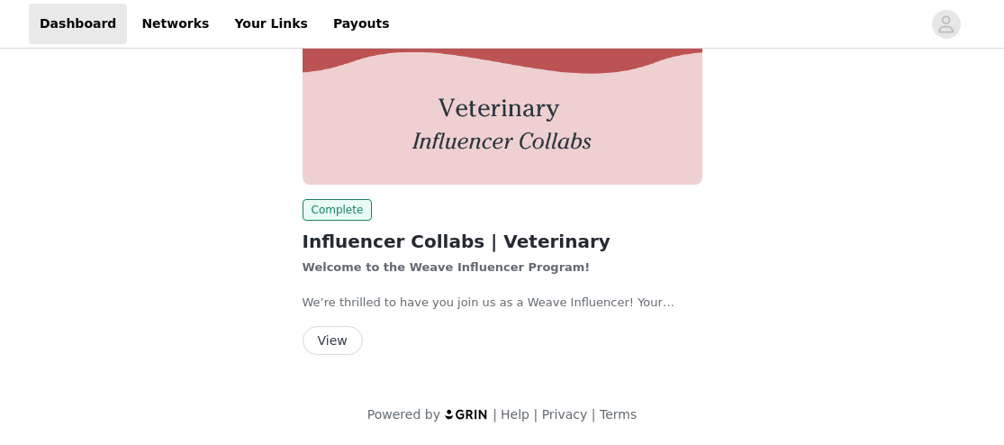
click at [516, 405] on span "Powered by | Help | Privacy | Terms" at bounding box center [501, 414] width 269 height 19
click at [516, 409] on link "Help" at bounding box center [514, 414] width 29 height 14
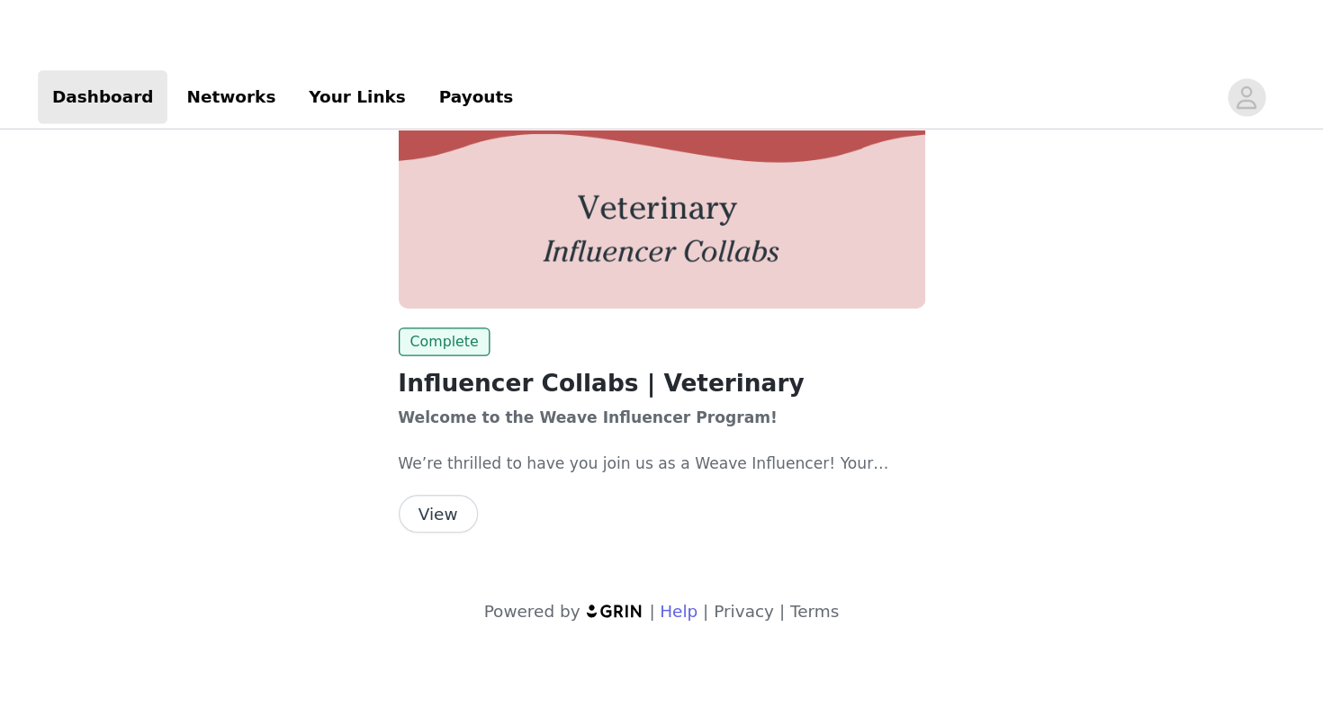
scroll to position [0, 0]
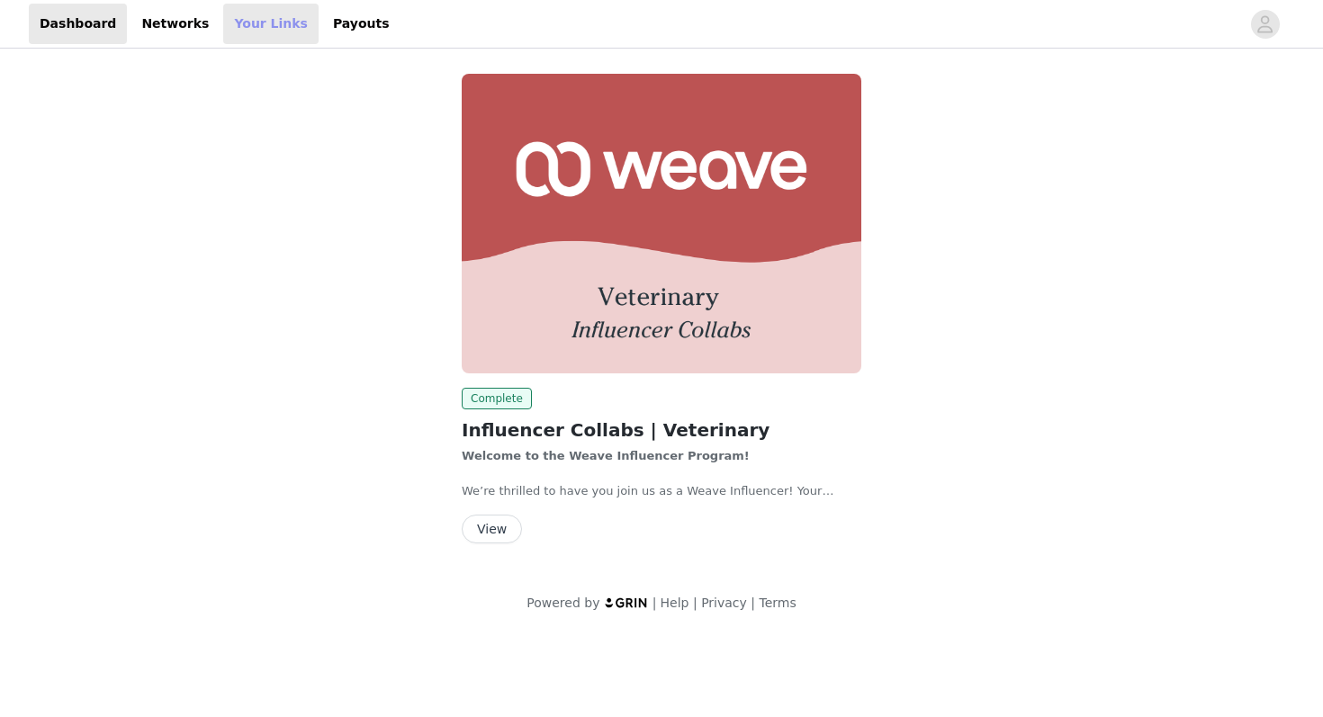
click at [264, 22] on link "Your Links" at bounding box center [270, 24] width 95 height 41
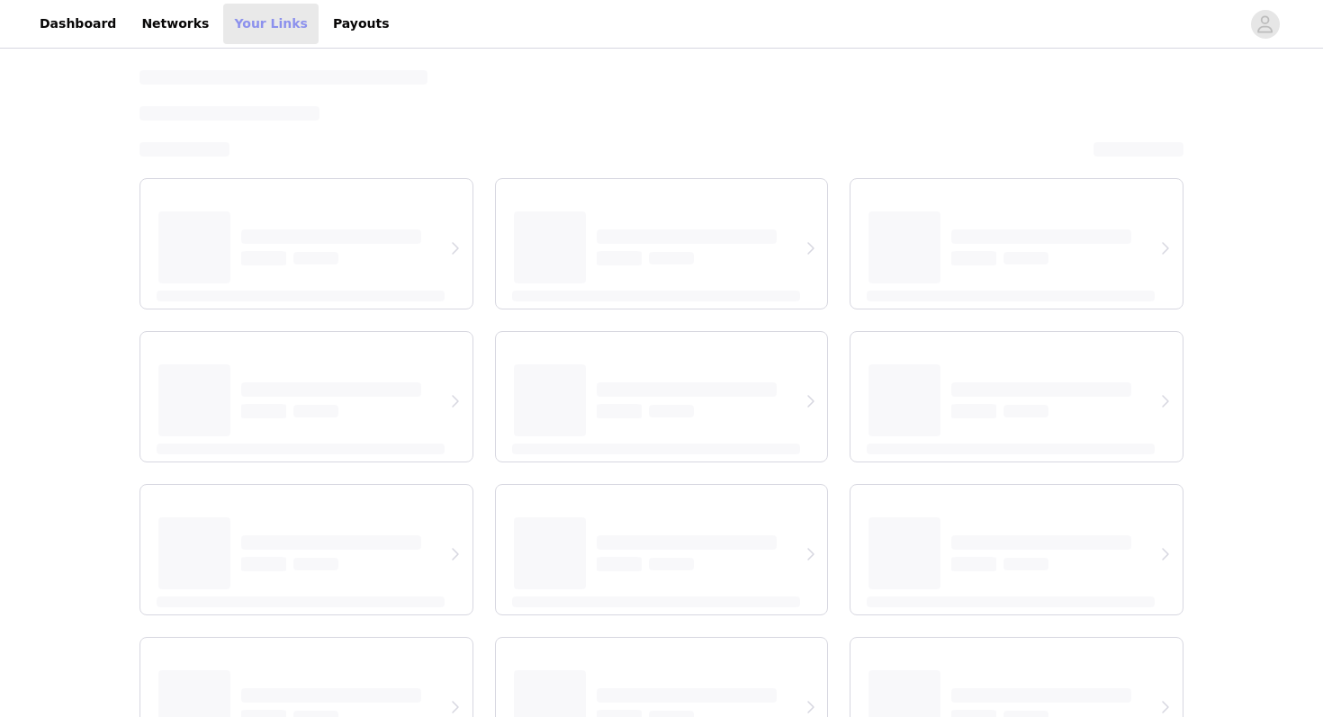
select select "12"
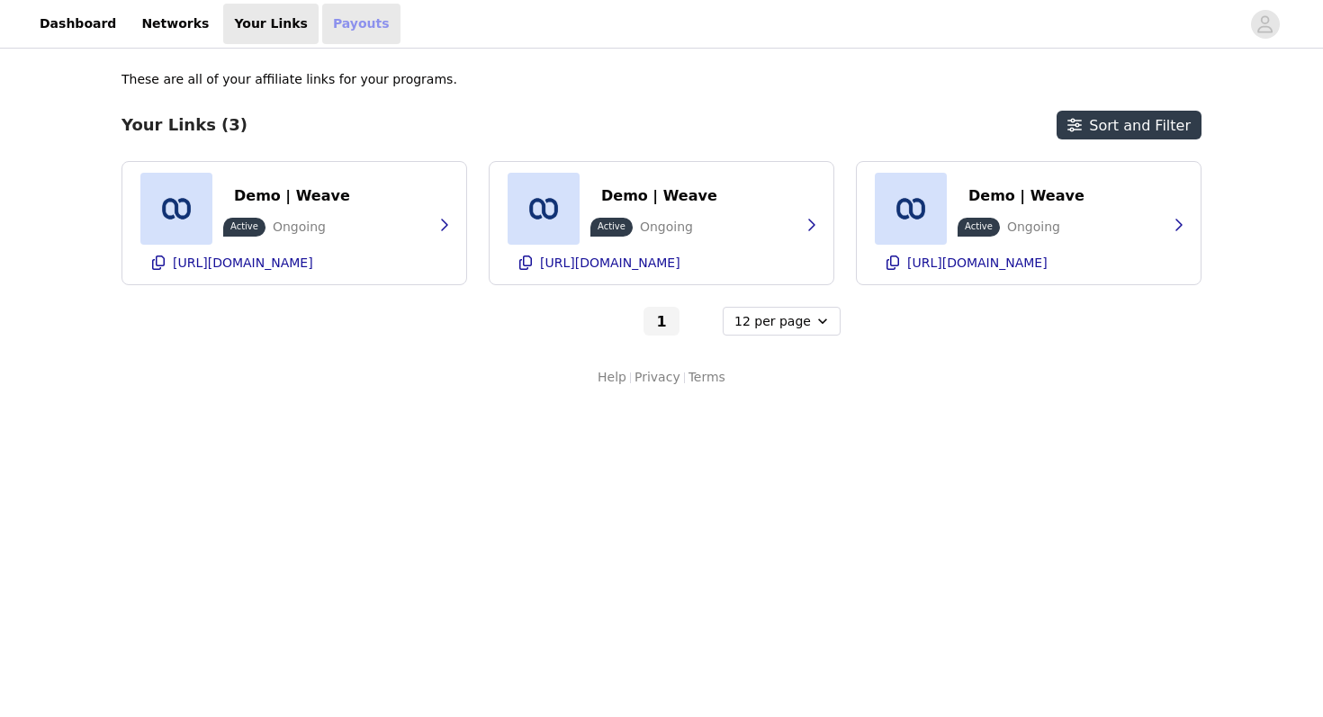
click at [322, 31] on link "Payouts" at bounding box center [361, 24] width 78 height 41
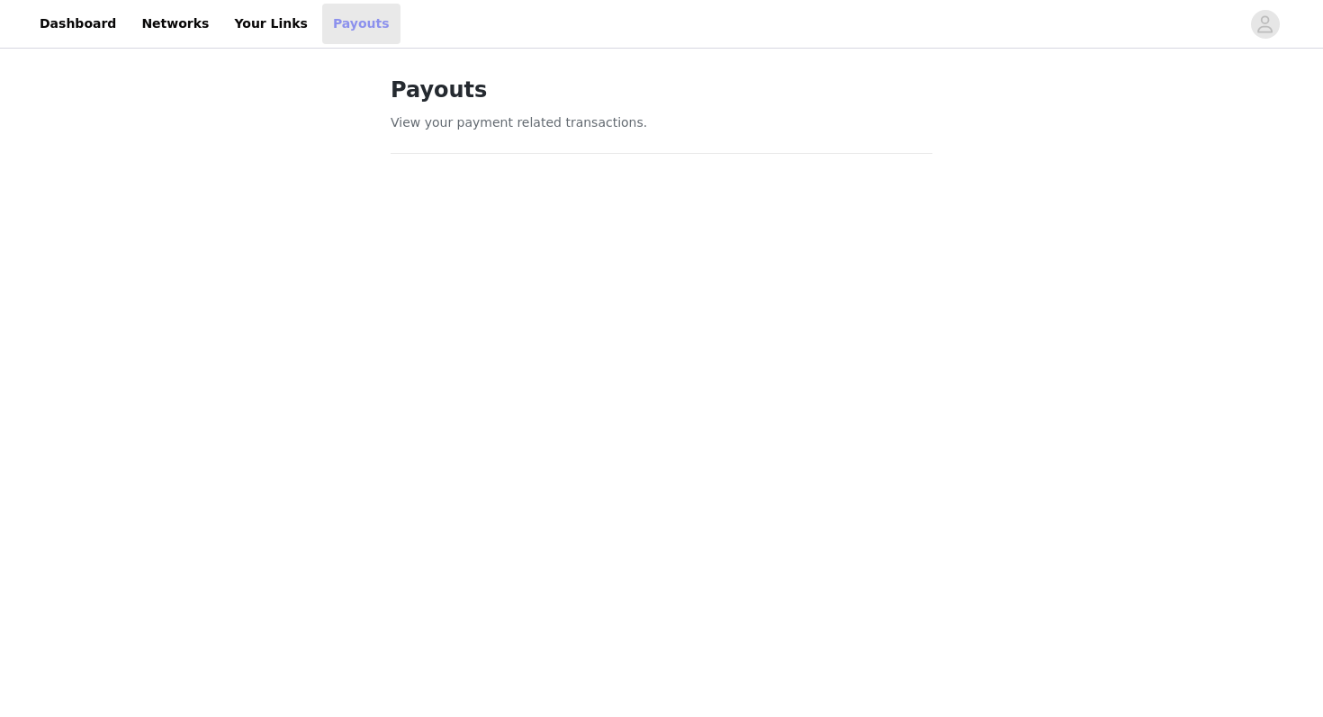
scroll to position [426, 0]
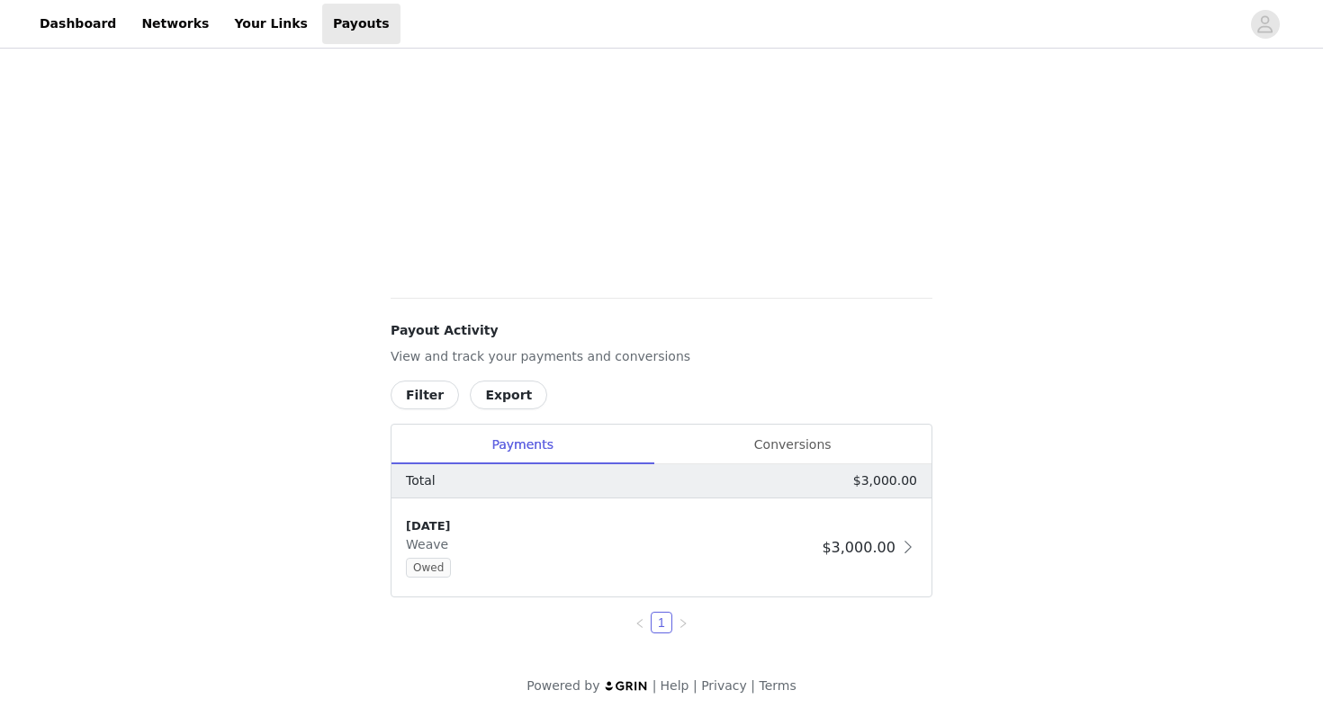
click at [624, 444] on img at bounding box center [626, 686] width 45 height 12
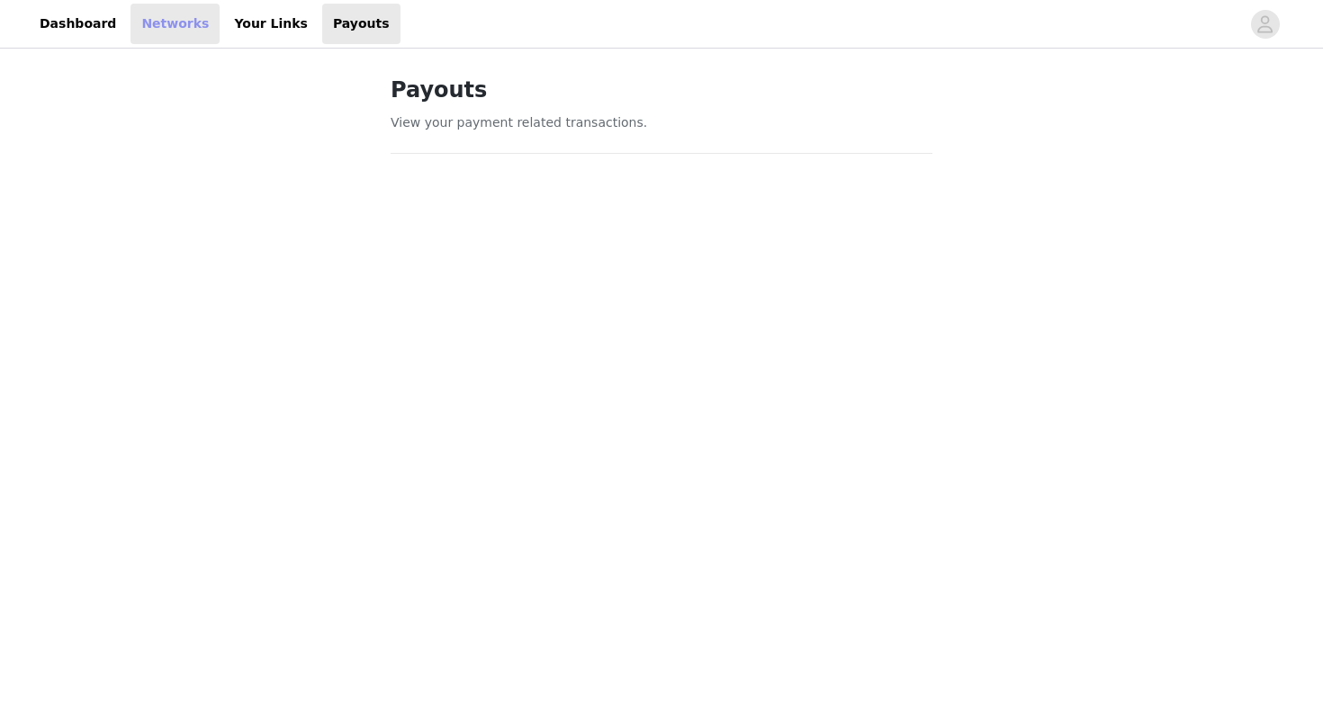
click at [144, 40] on link "Networks" at bounding box center [175, 24] width 89 height 41
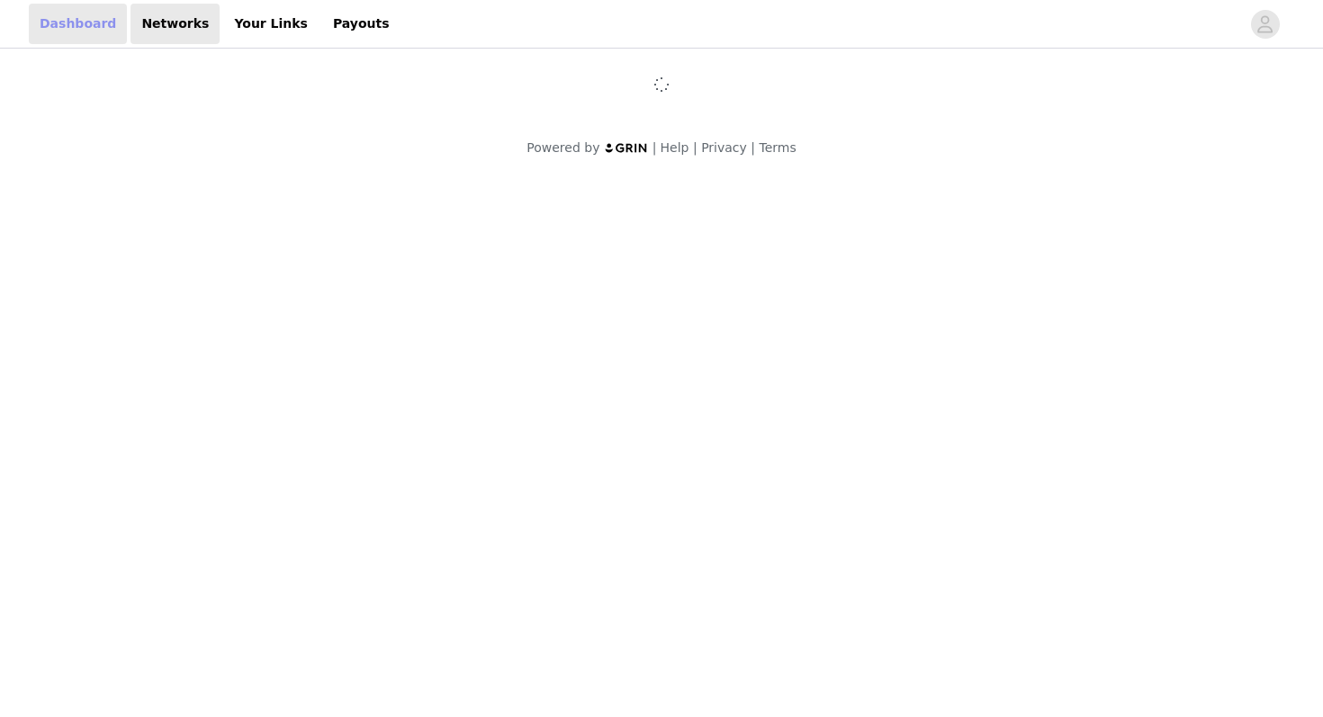
click at [80, 33] on link "Dashboard" at bounding box center [78, 24] width 98 height 41
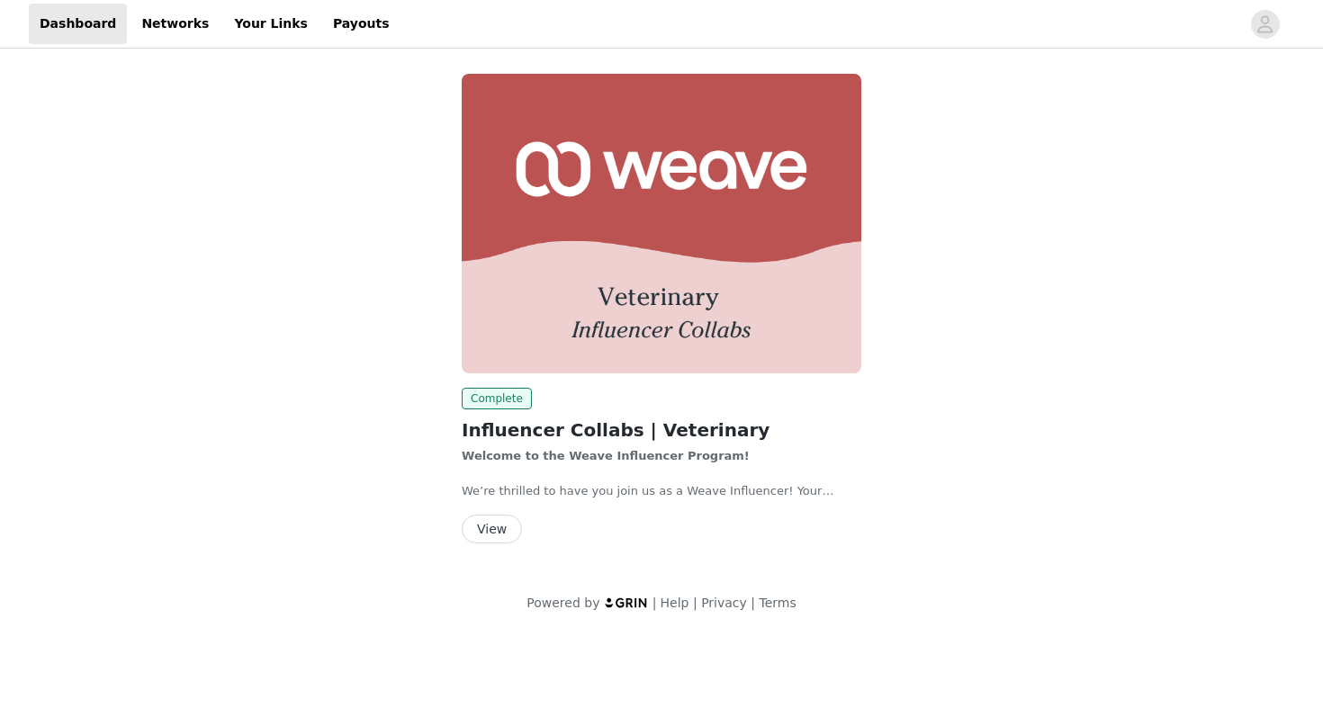
click at [505, 444] on div "Complete Influencer Collabs | Veterinary Welcome to the Weave Influencer Progra…" at bounding box center [661, 312] width 421 height 499
click at [501, 444] on button "View" at bounding box center [492, 529] width 60 height 29
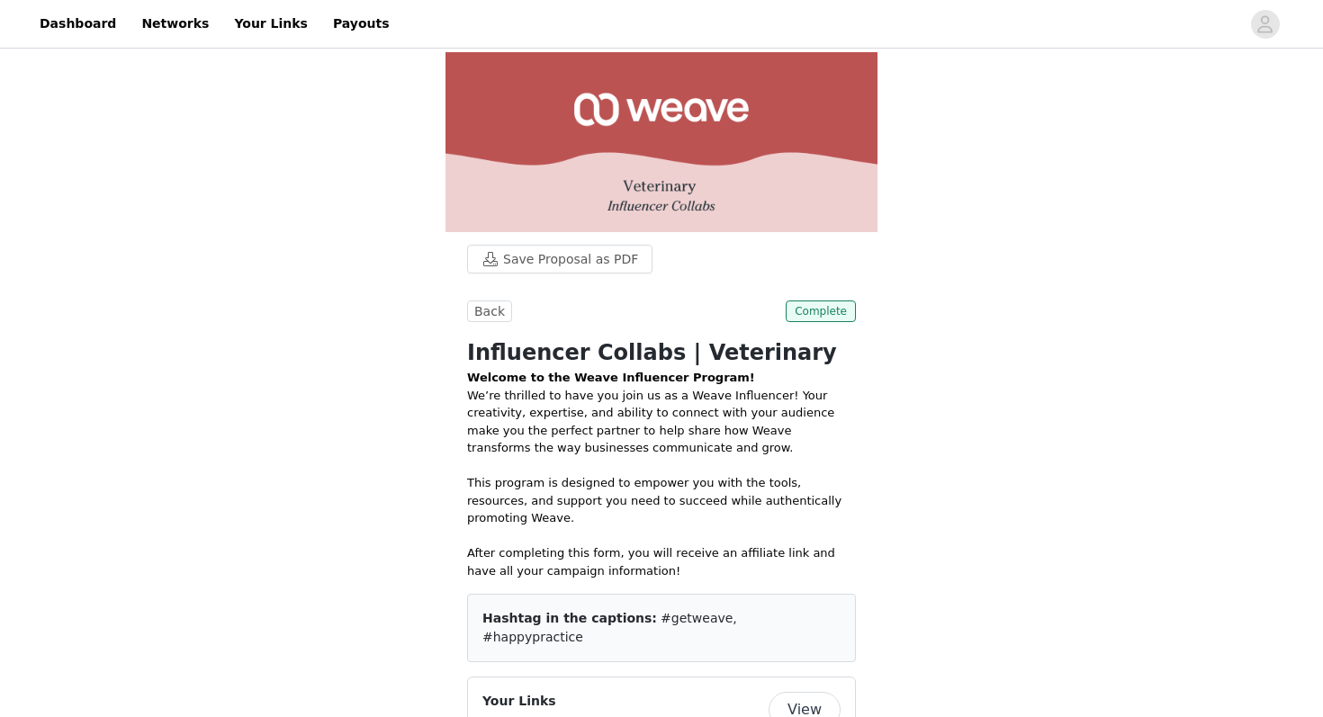
scroll to position [885, 0]
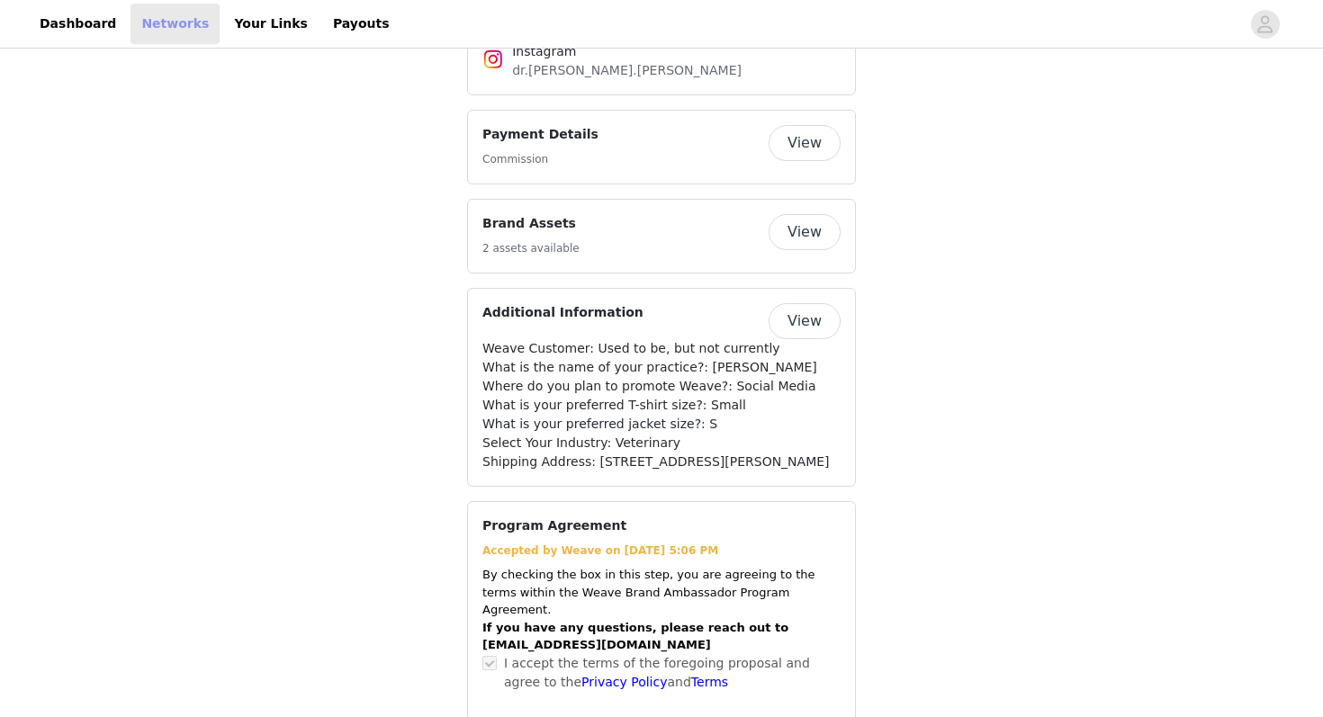
click at [146, 32] on link "Networks" at bounding box center [175, 24] width 89 height 41
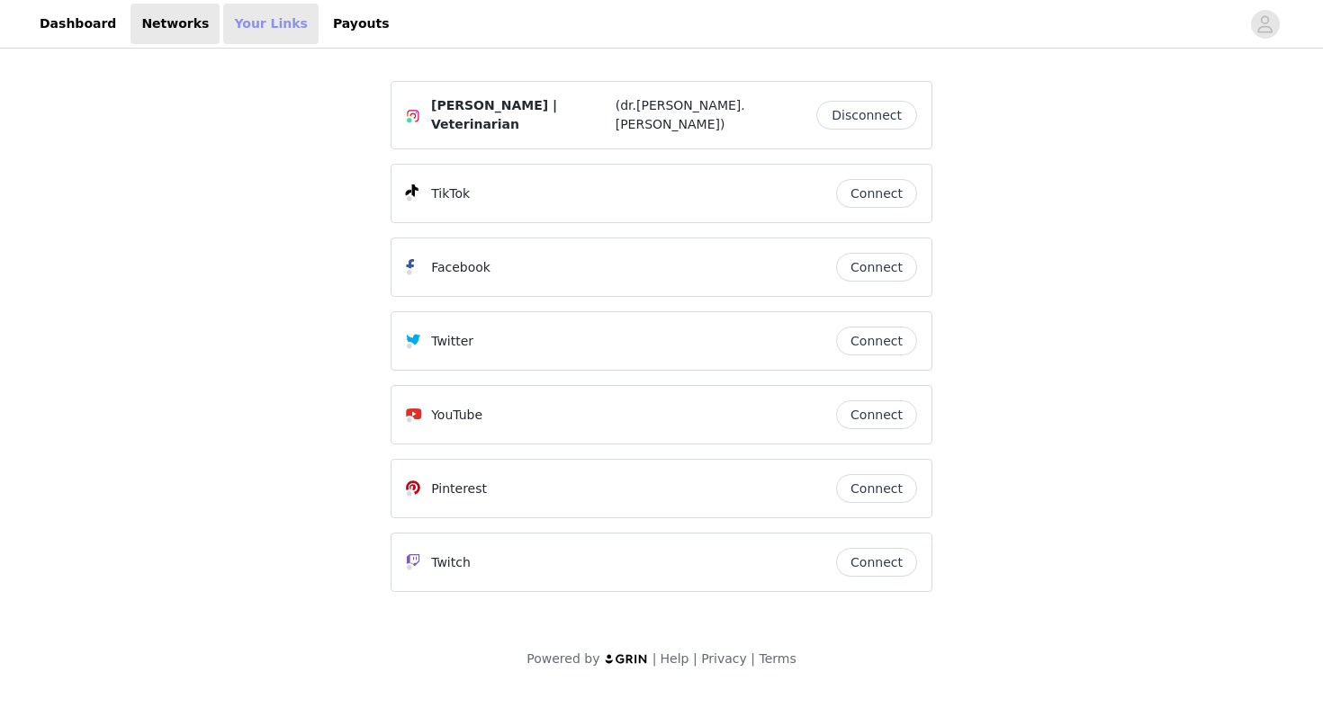
click at [263, 30] on link "Your Links" at bounding box center [270, 24] width 95 height 41
select select "12"
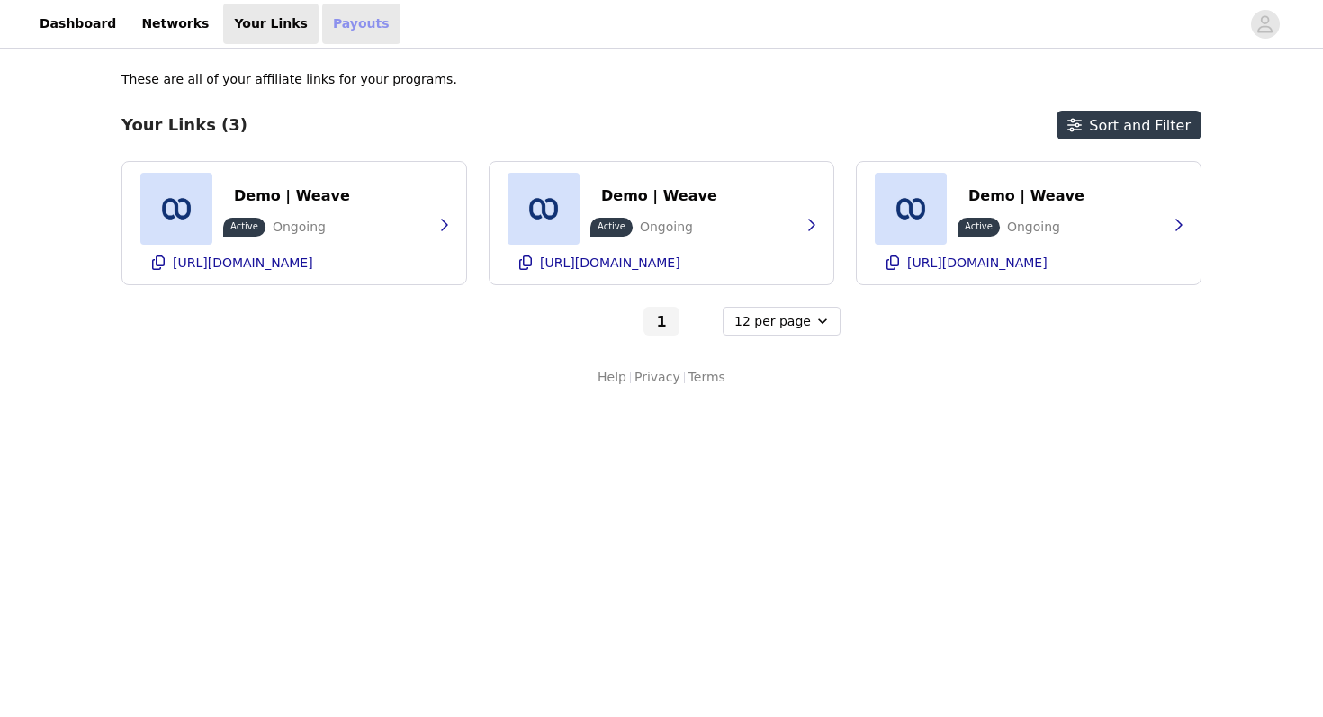
click at [341, 16] on link "Payouts" at bounding box center [361, 24] width 78 height 41
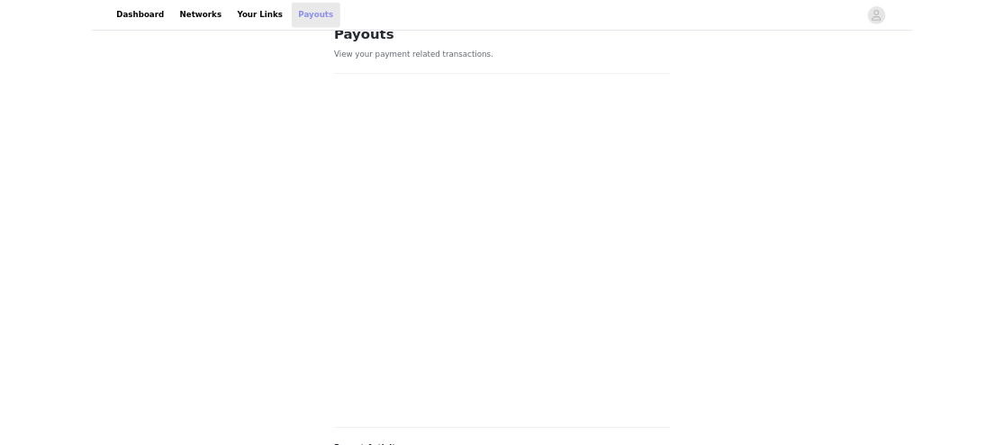
scroll to position [426, 0]
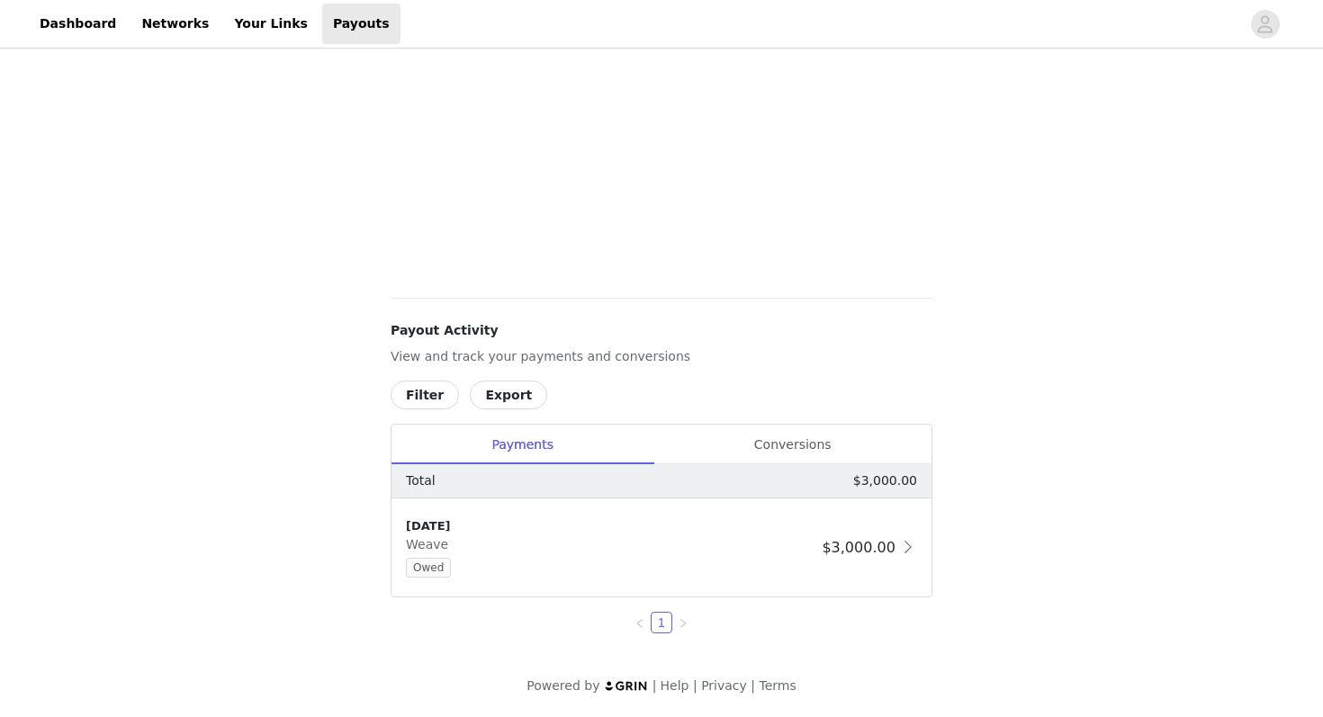
click at [620, 444] on img at bounding box center [626, 686] width 45 height 12
click at [673, 444] on link "Help" at bounding box center [675, 686] width 29 height 14
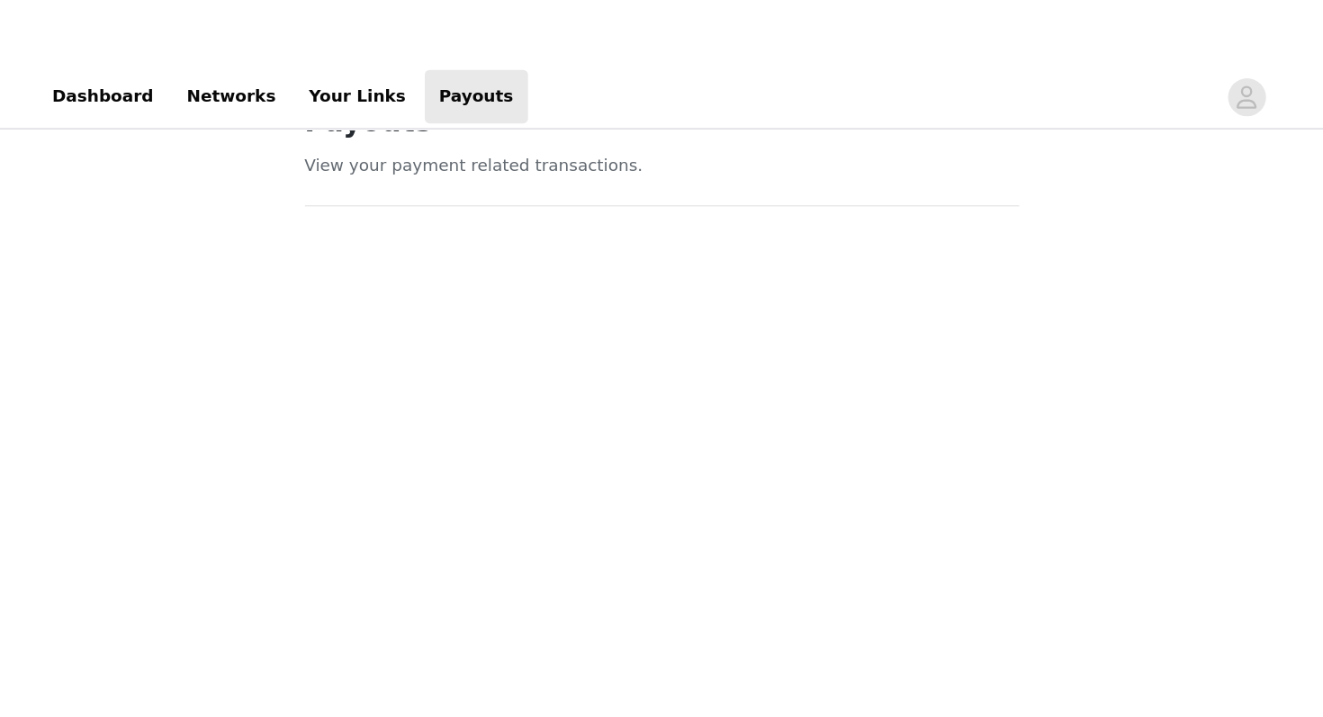
scroll to position [0, 0]
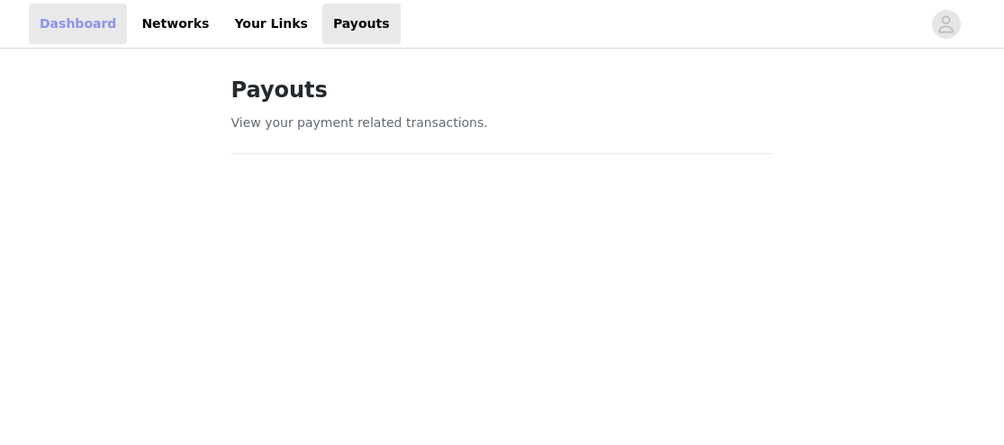
click at [74, 15] on link "Dashboard" at bounding box center [78, 24] width 98 height 41
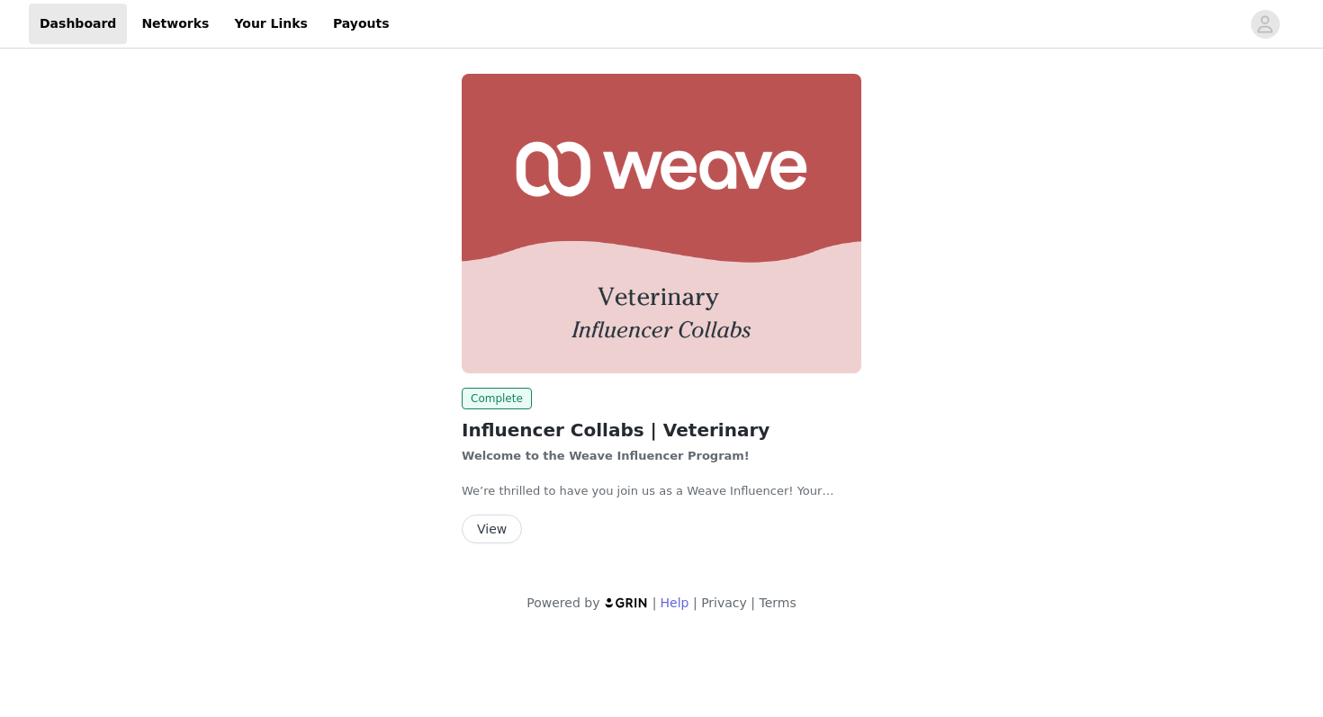
click at [680, 444] on link "Help" at bounding box center [675, 603] width 29 height 14
click at [74, 31] on link "Dashboard" at bounding box center [78, 24] width 98 height 41
click at [633, 444] on img at bounding box center [626, 603] width 45 height 12
